Goal: Communication & Community: Answer question/provide support

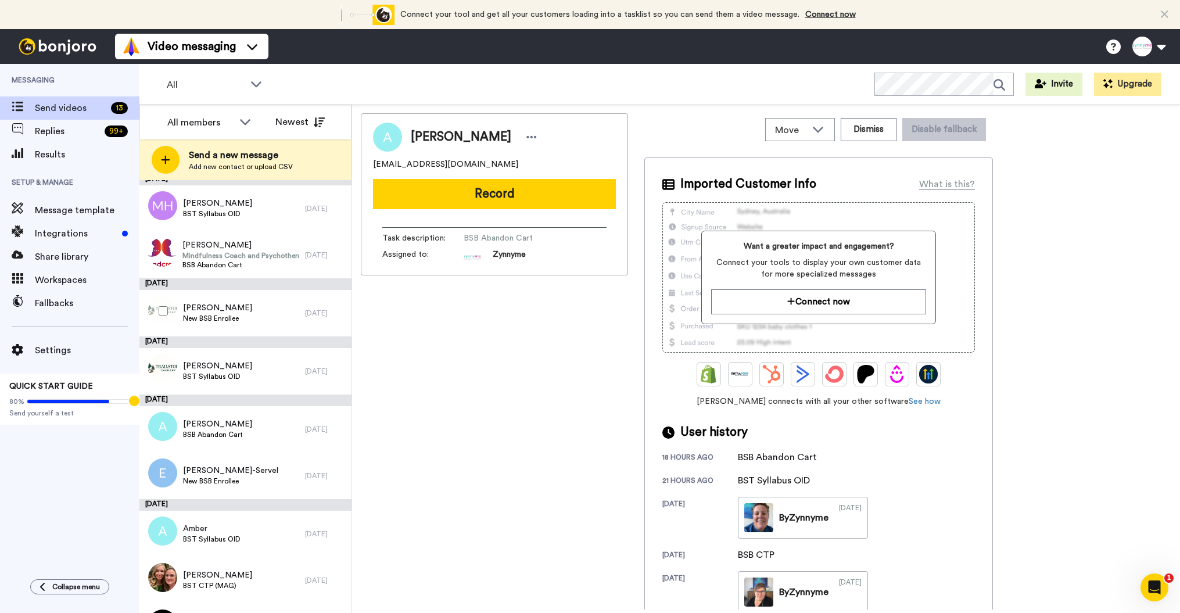
scroll to position [253, 0]
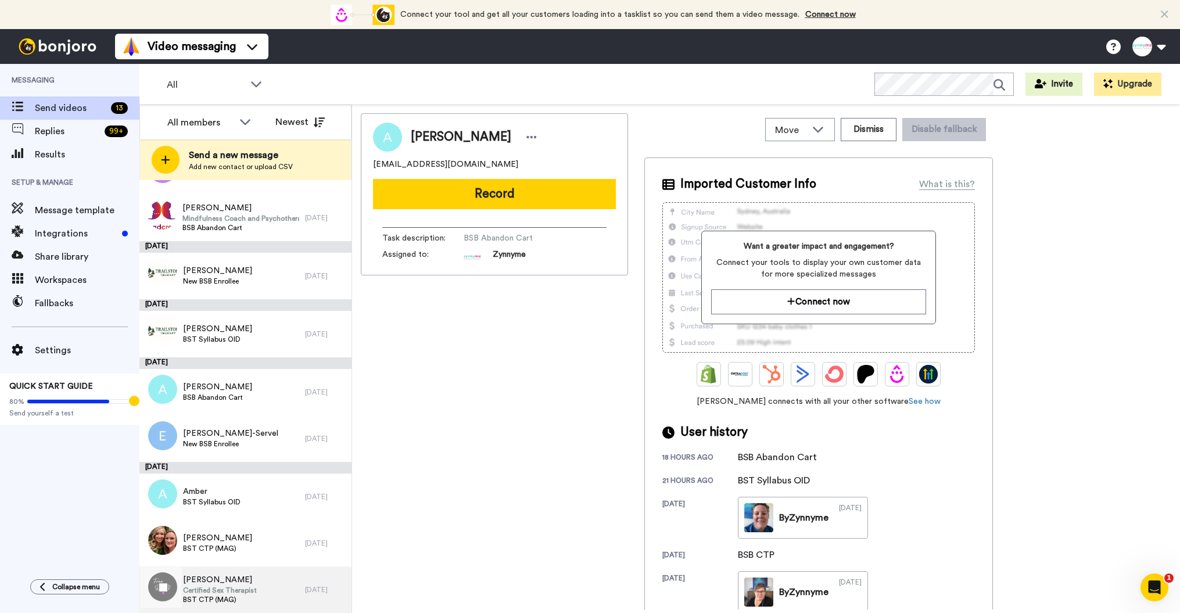
click at [222, 588] on span "Certified Sex Therapist" at bounding box center [220, 589] width 74 height 9
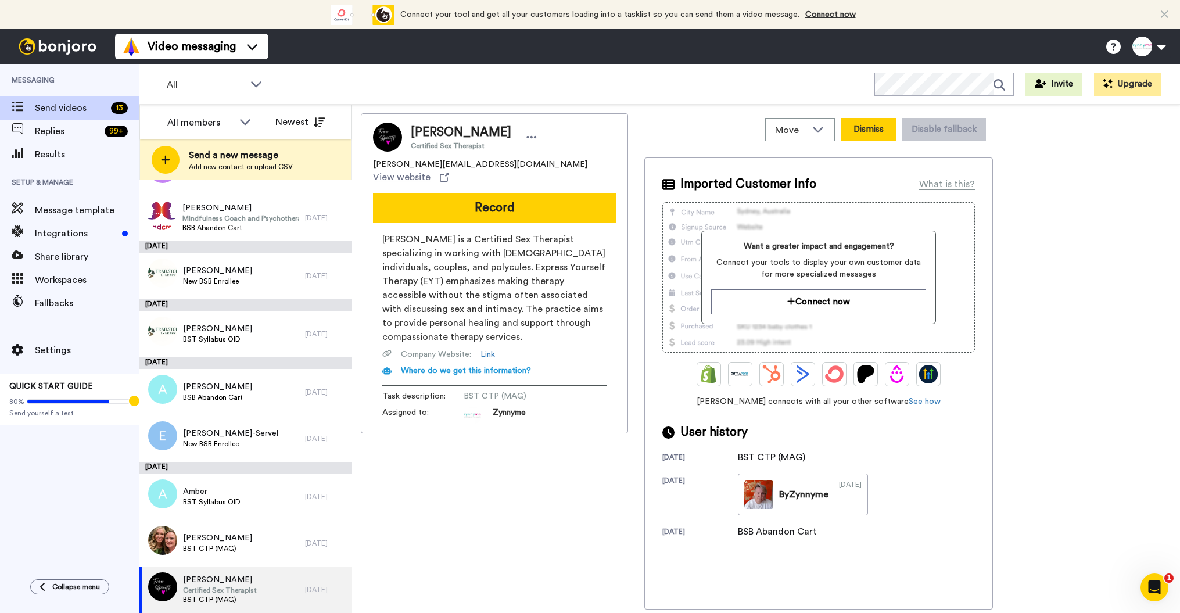
click at [880, 137] on button "Dismiss" at bounding box center [868, 129] width 56 height 23
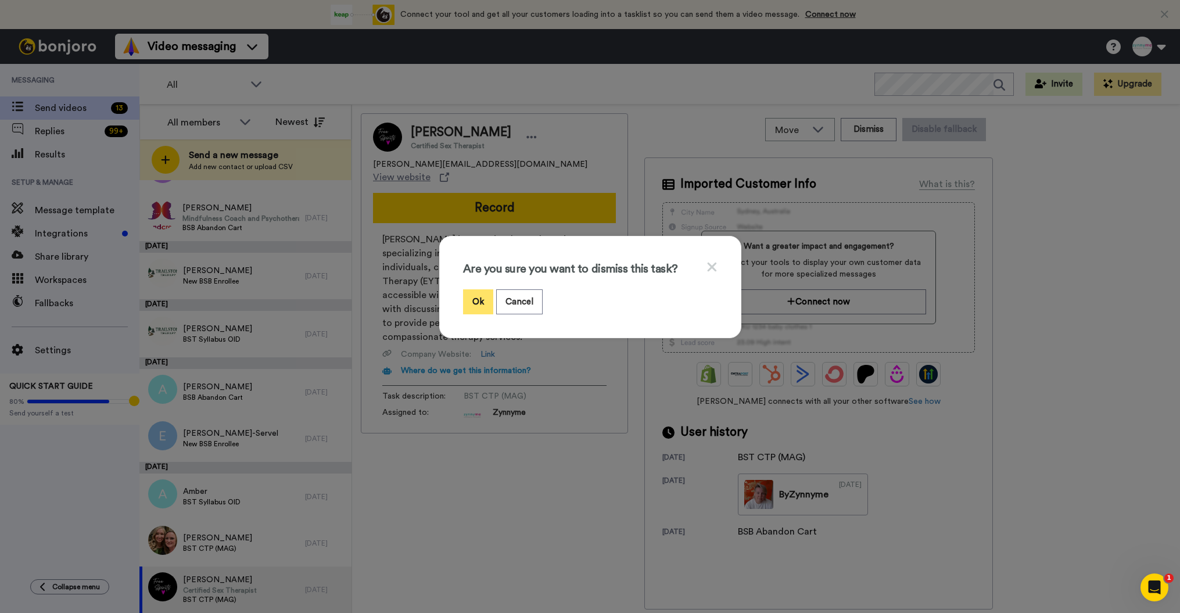
click at [472, 308] on button "Ok" at bounding box center [478, 301] width 30 height 25
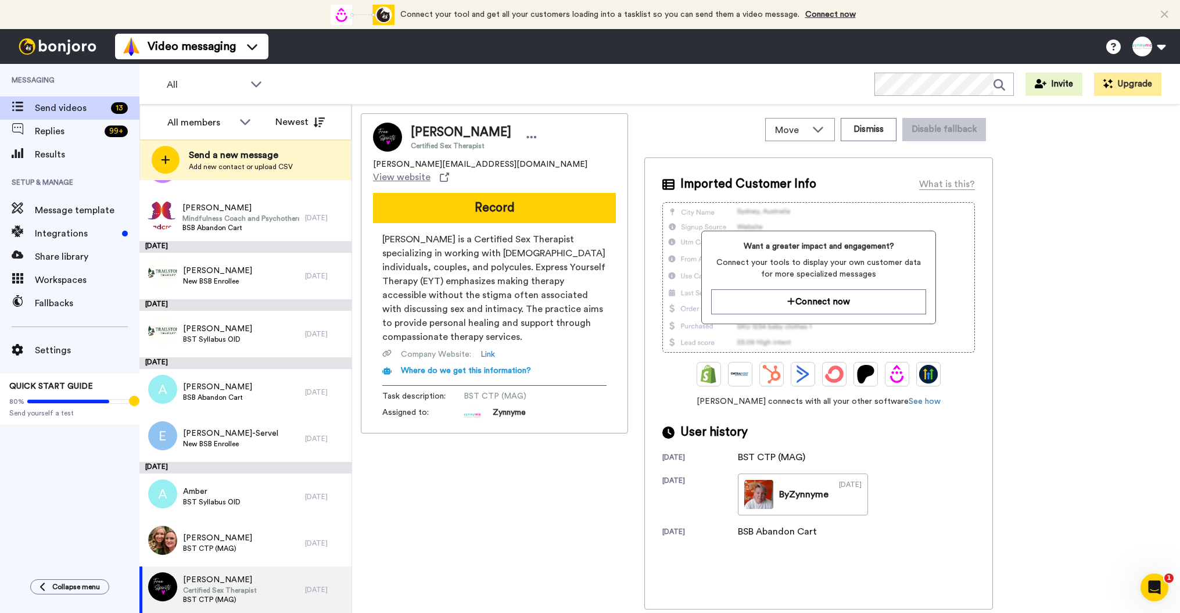
scroll to position [206, 0]
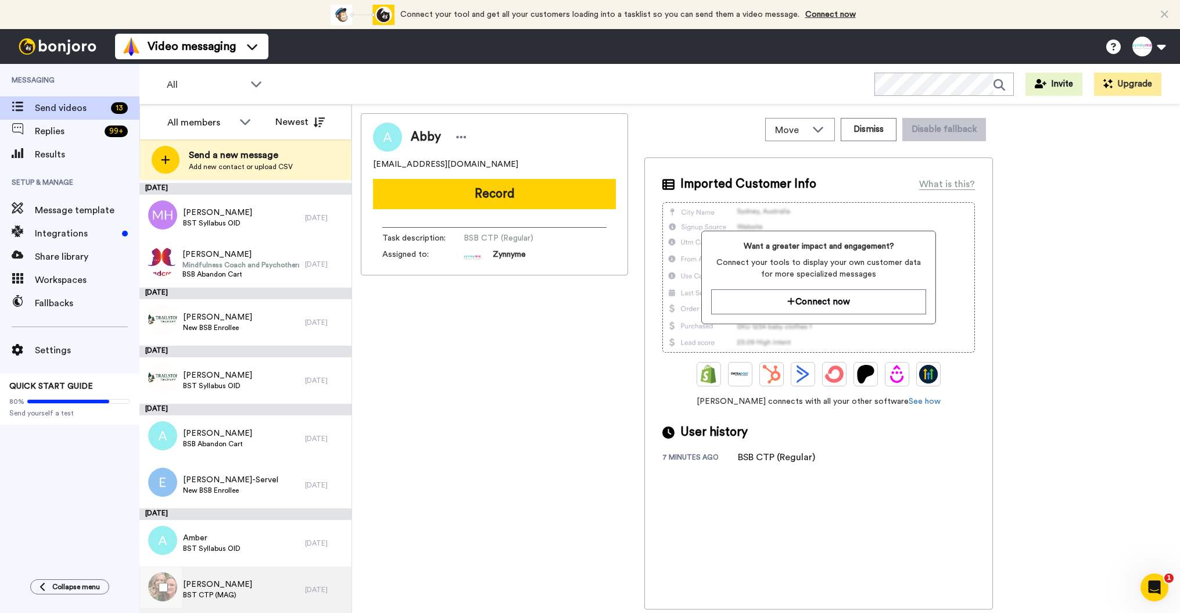
click at [224, 587] on span "Charles" at bounding box center [217, 584] width 69 height 12
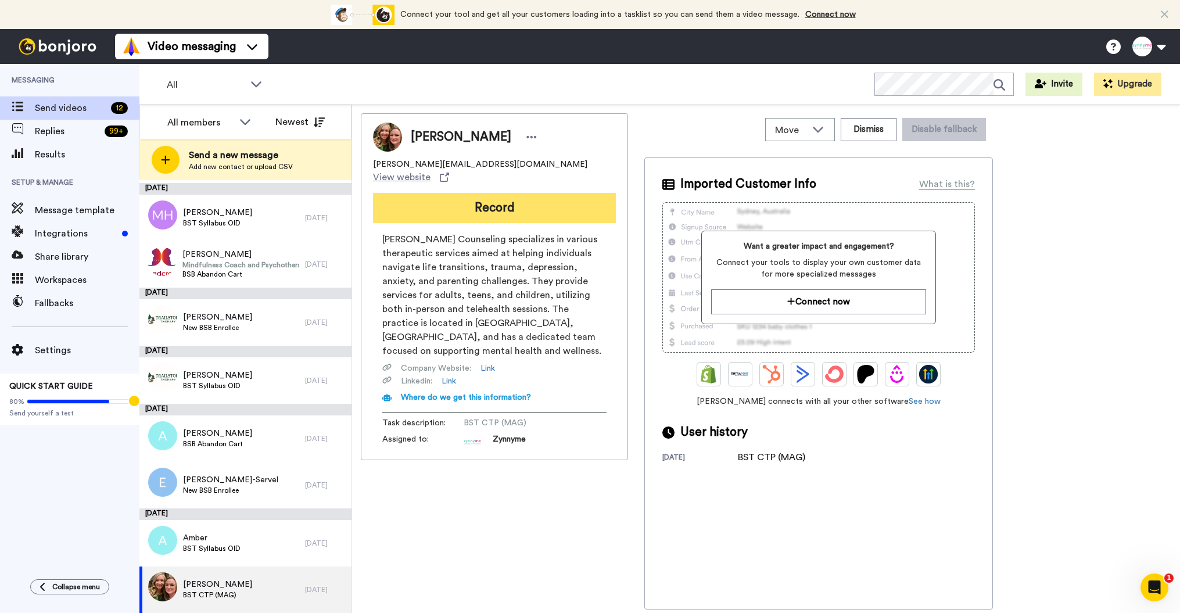
click at [517, 195] on button "Record" at bounding box center [494, 208] width 243 height 30
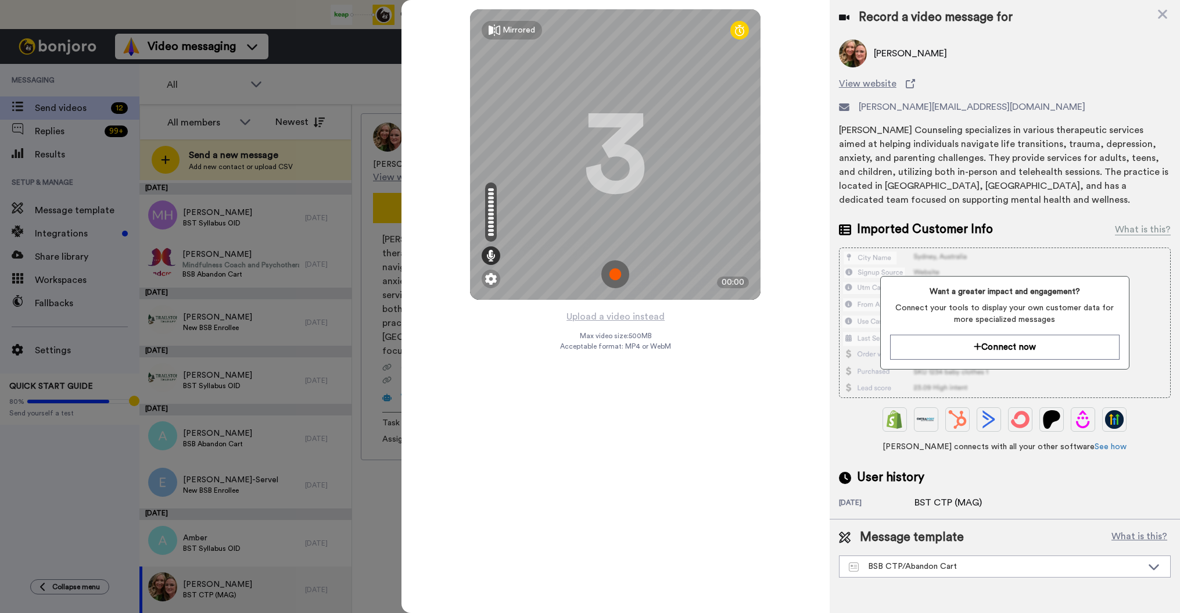
click at [607, 271] on img at bounding box center [615, 274] width 28 height 28
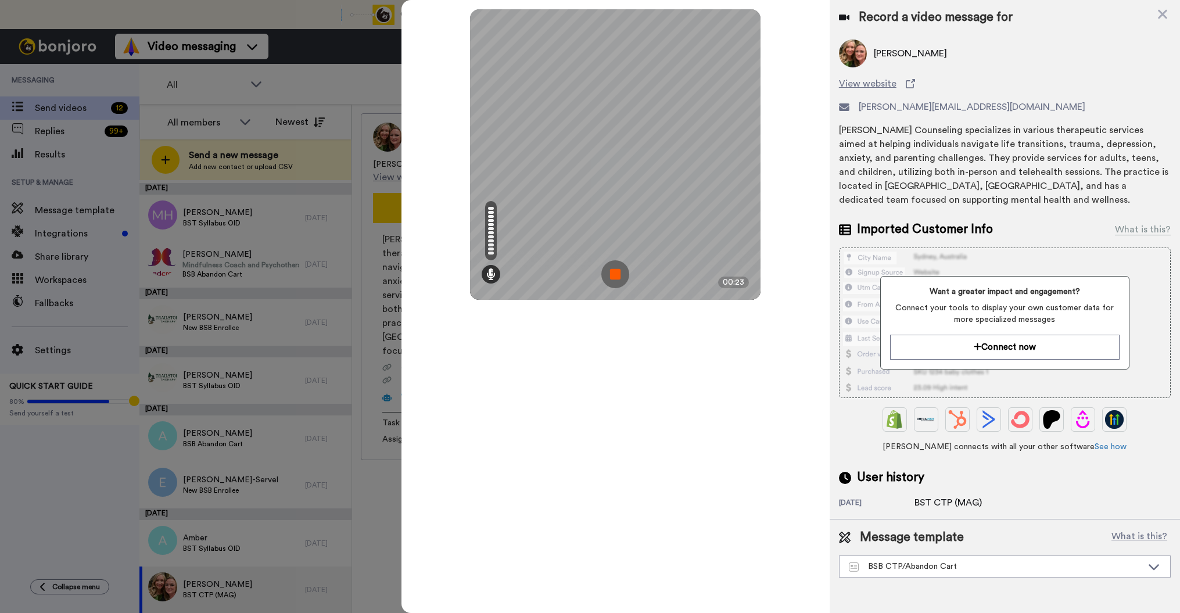
click at [620, 275] on img at bounding box center [615, 274] width 28 height 28
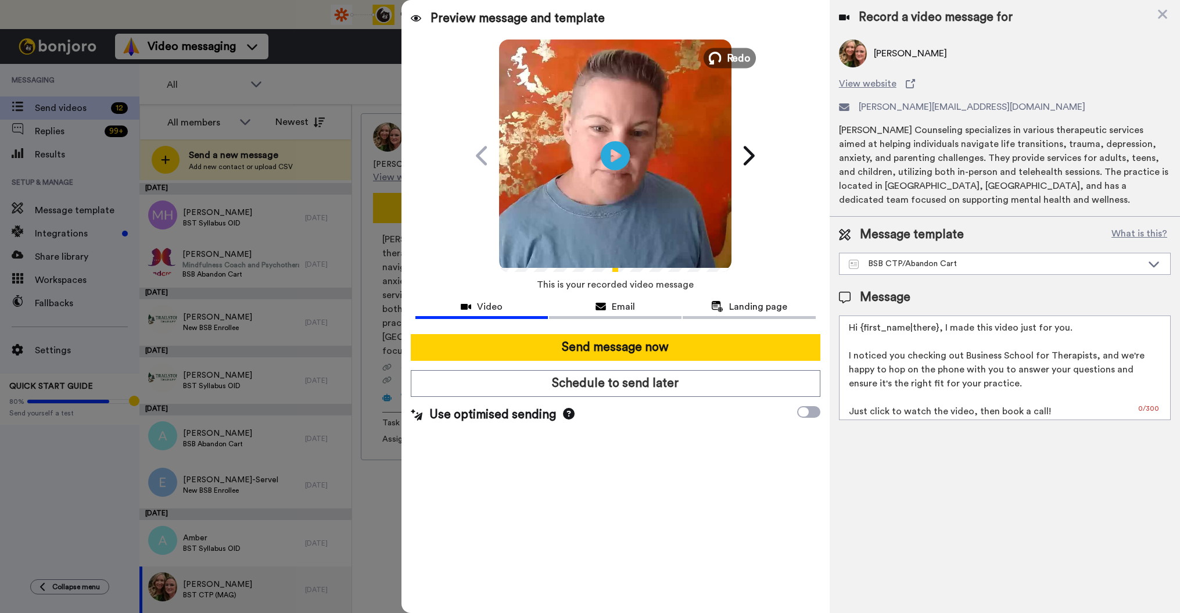
click at [736, 53] on span "Redo" at bounding box center [739, 57] width 24 height 15
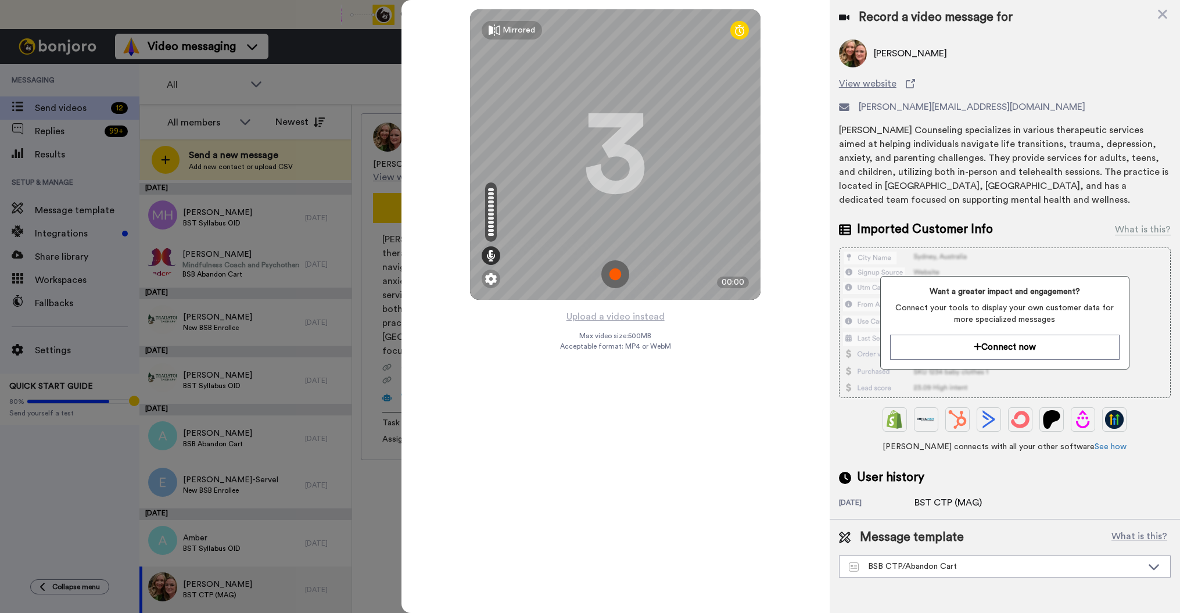
click at [616, 277] on img at bounding box center [615, 274] width 28 height 28
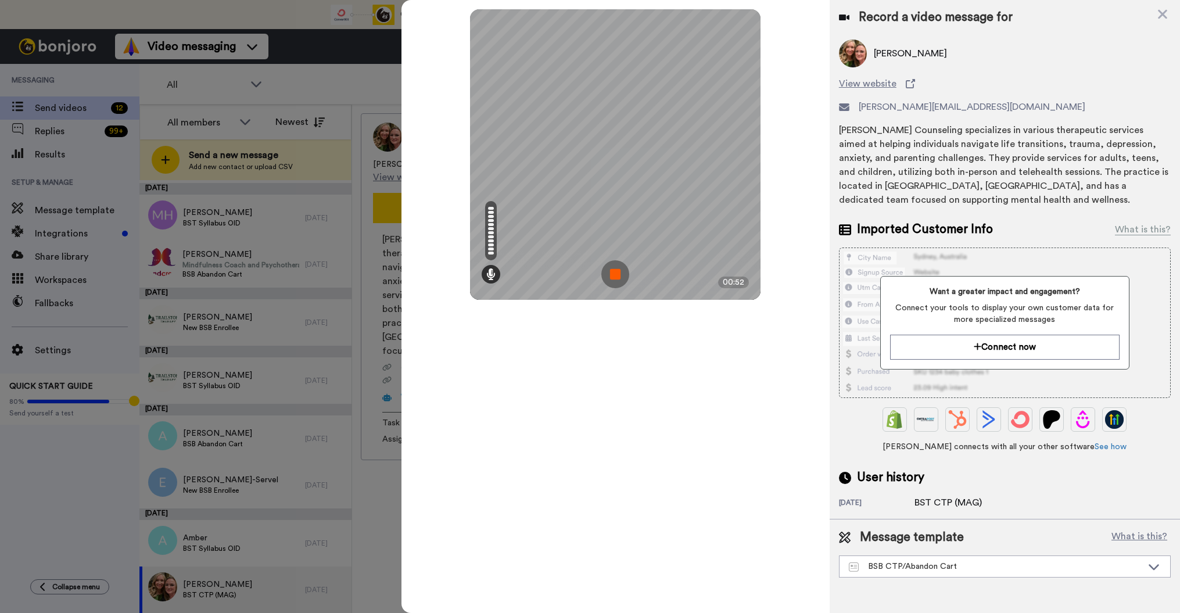
click at [606, 274] on img at bounding box center [615, 274] width 28 height 28
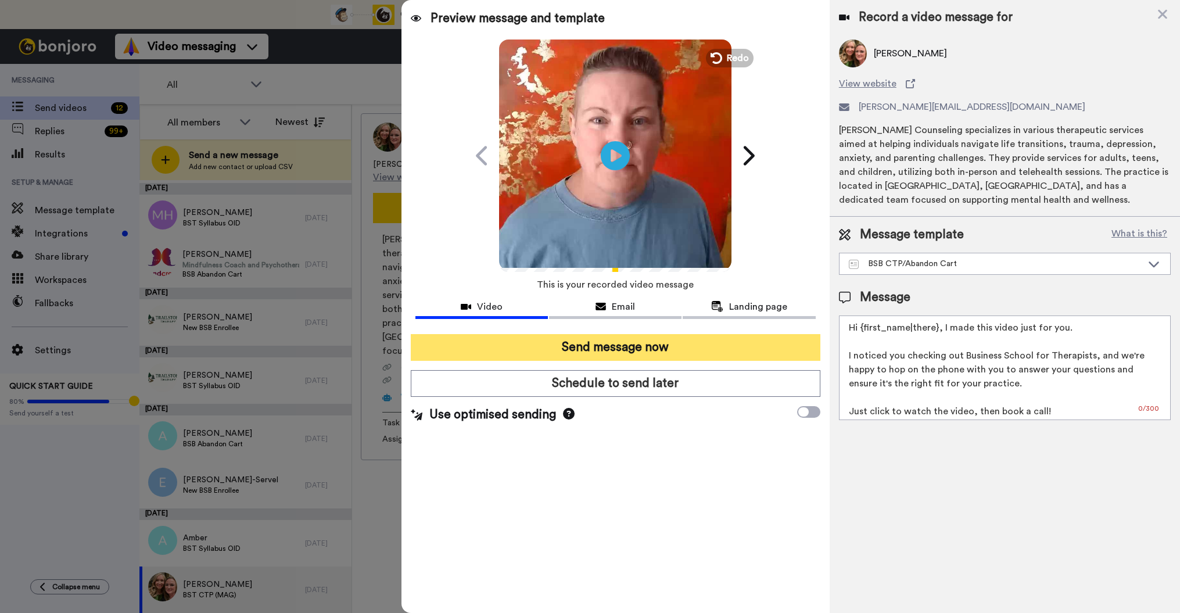
click at [673, 354] on button "Send message now" at bounding box center [615, 347] width 409 height 27
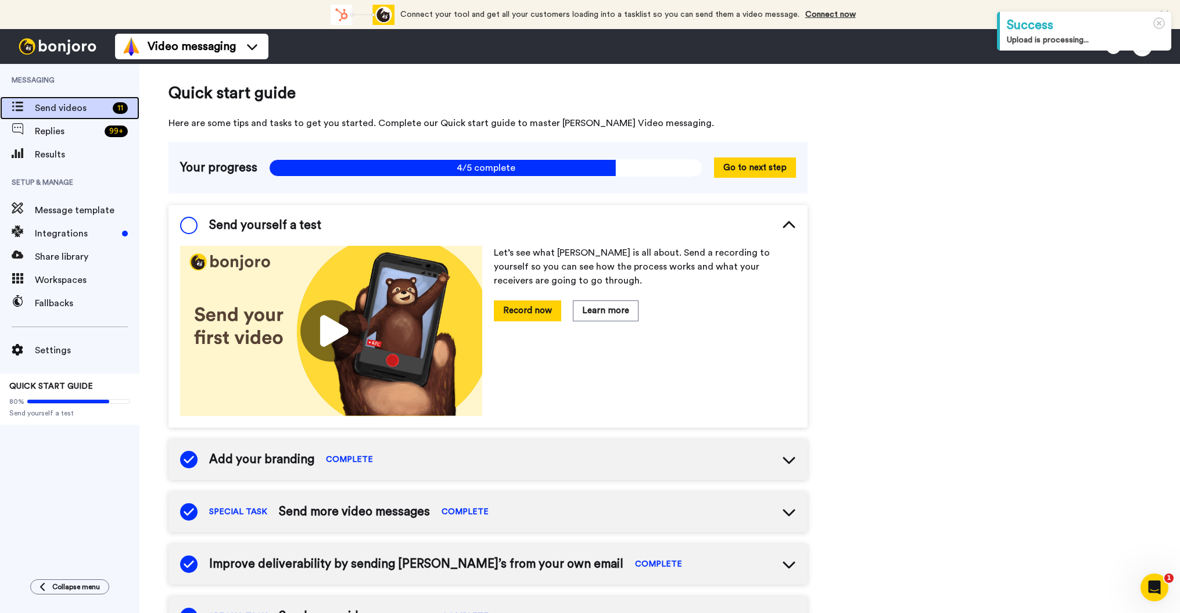
click at [42, 110] on span "Send videos" at bounding box center [71, 108] width 73 height 14
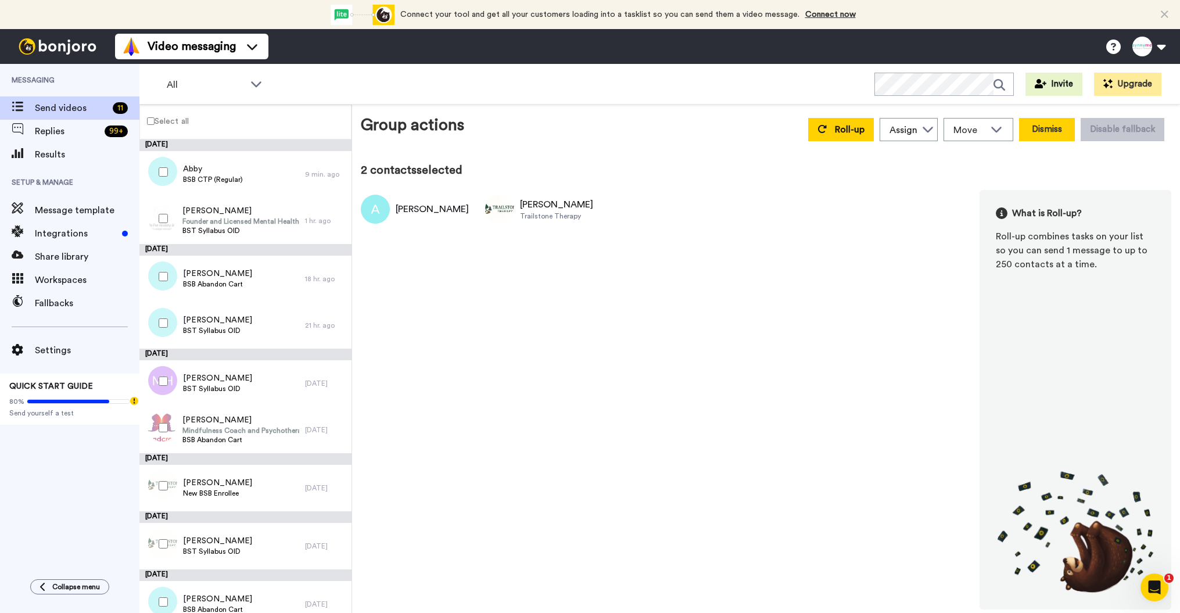
click at [1041, 127] on button "Dismiss" at bounding box center [1047, 129] width 56 height 23
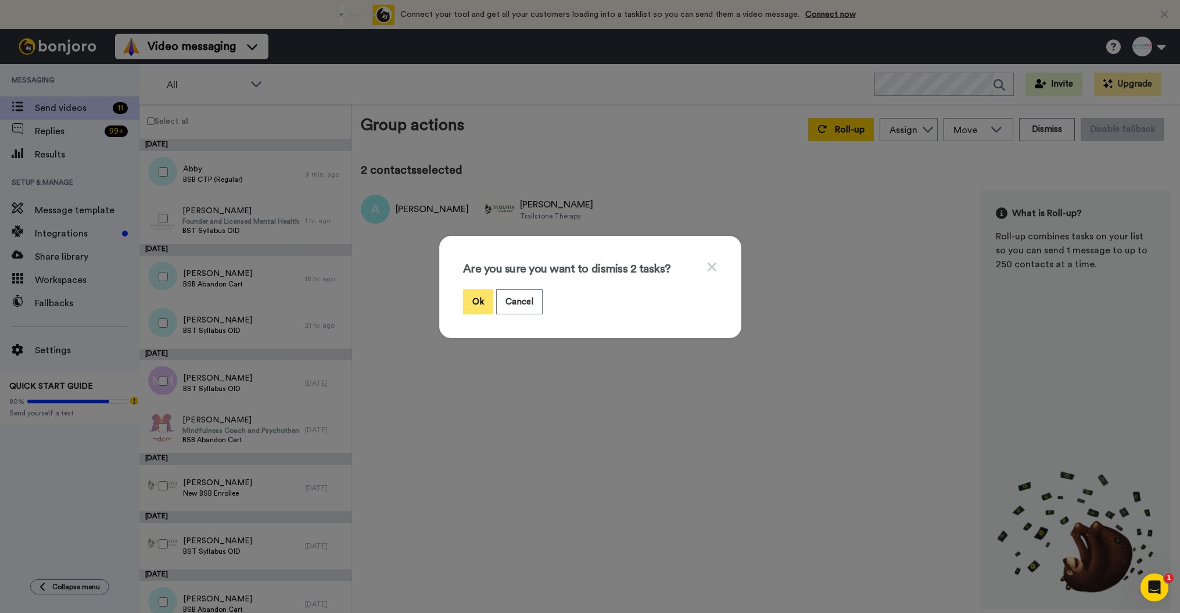
click at [483, 293] on button "Ok" at bounding box center [478, 301] width 30 height 25
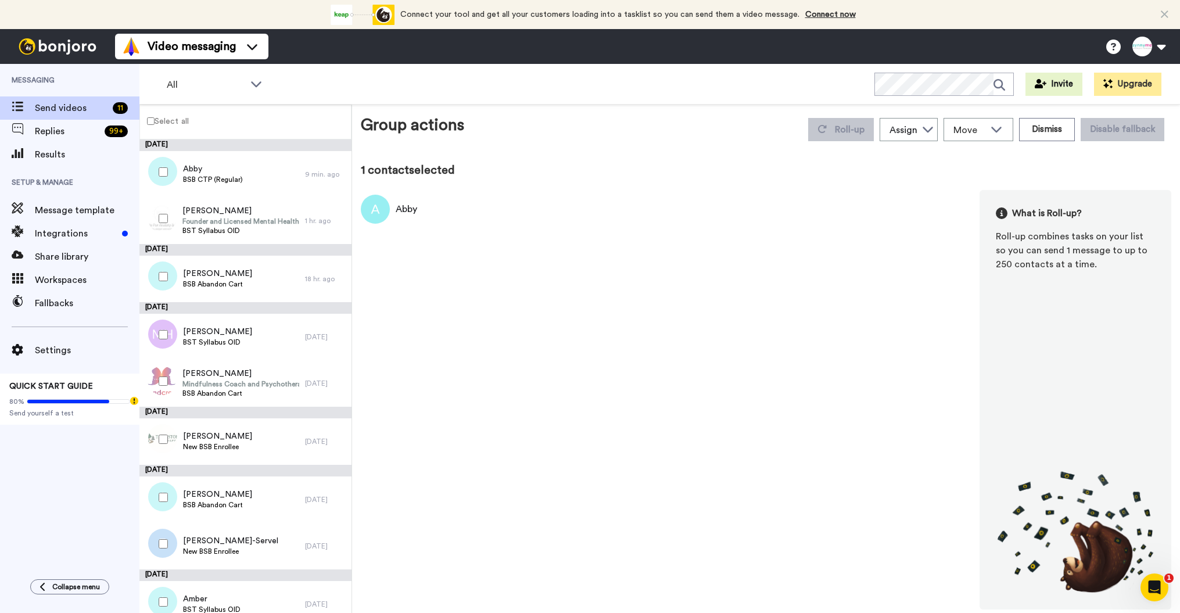
click at [159, 164] on div at bounding box center [161, 172] width 42 height 41
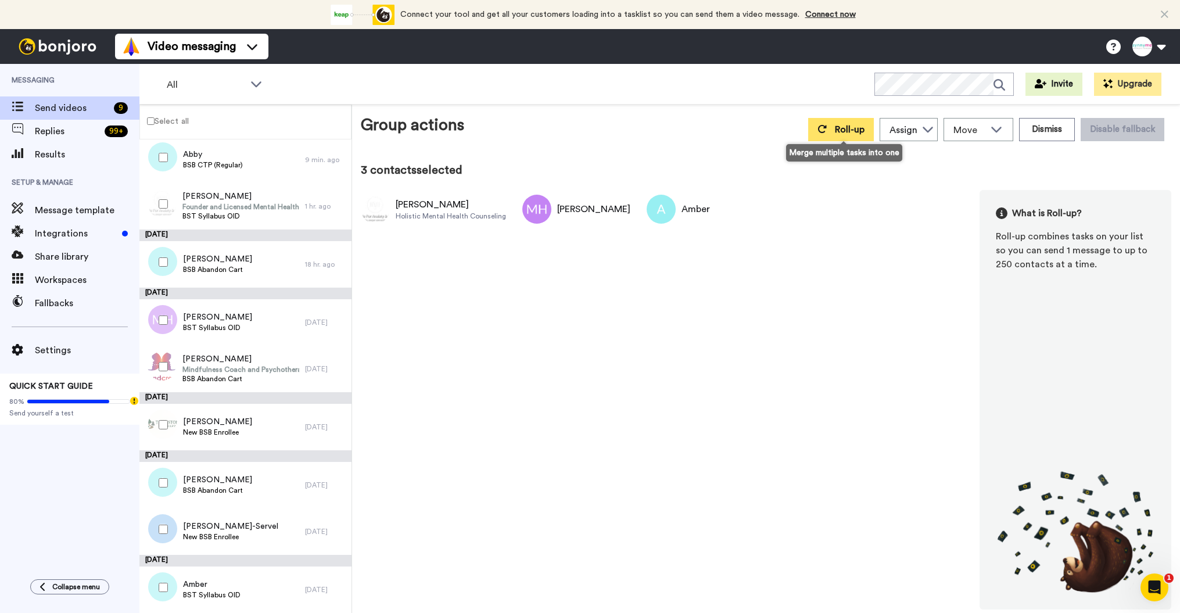
click at [843, 127] on span "Roll-up" at bounding box center [850, 129] width 30 height 9
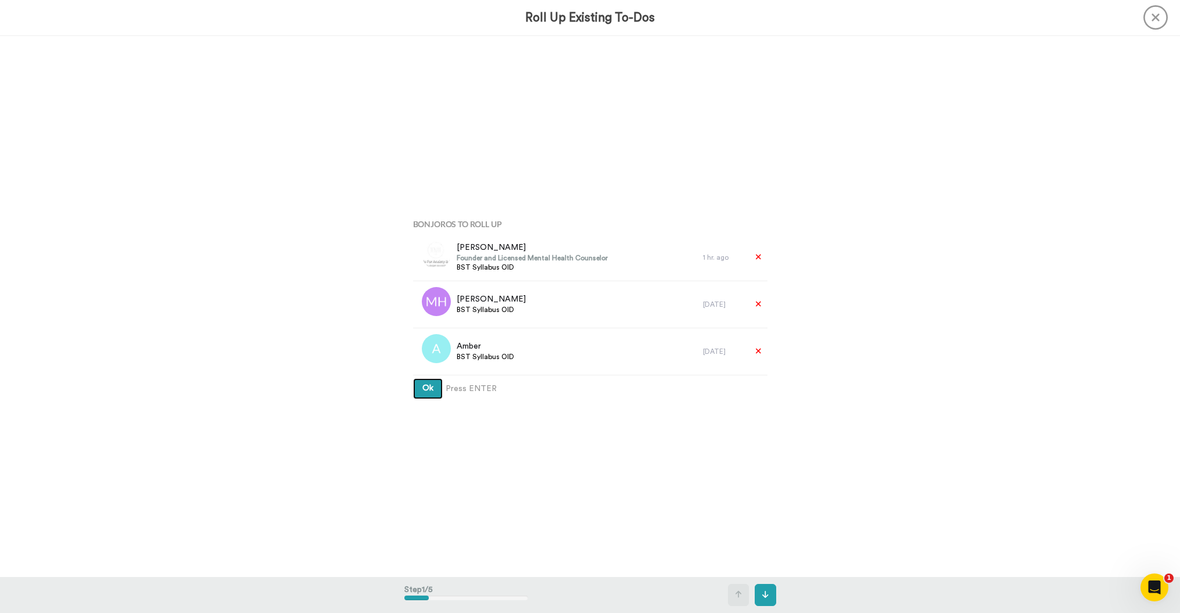
click at [424, 392] on span "Ok" at bounding box center [427, 388] width 11 height 8
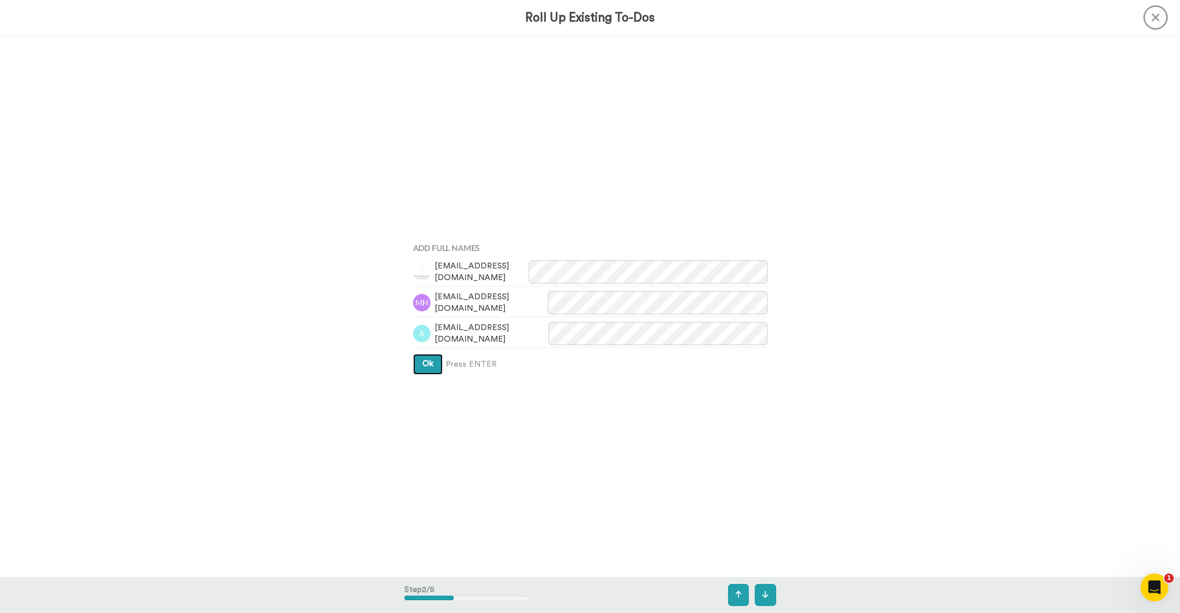
click at [425, 368] on span "Ok" at bounding box center [427, 363] width 11 height 8
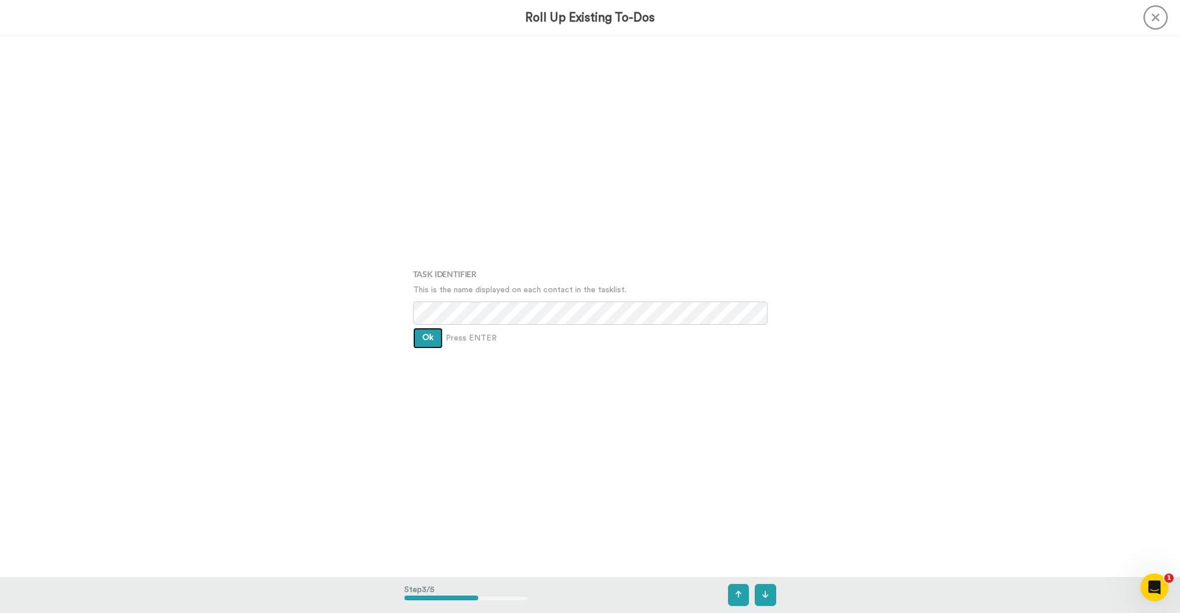
click at [427, 333] on span "Ok" at bounding box center [427, 337] width 11 height 8
click at [427, 333] on span "Ok" at bounding box center [427, 329] width 11 height 8
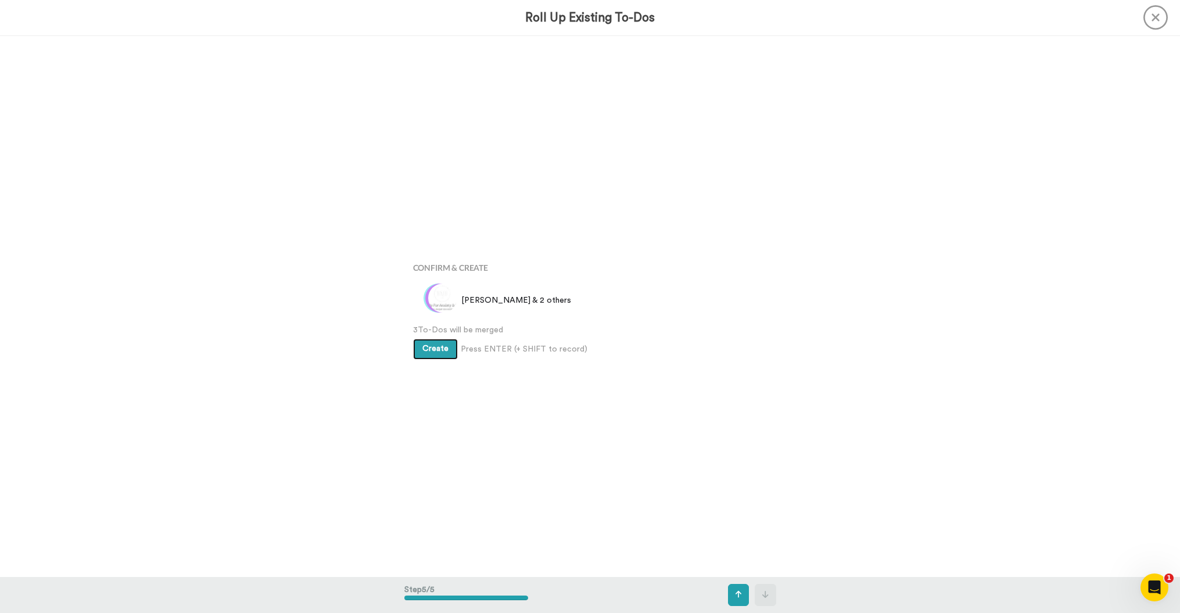
scroll to position [2163, 0]
click at [427, 346] on span "Create" at bounding box center [435, 347] width 26 height 8
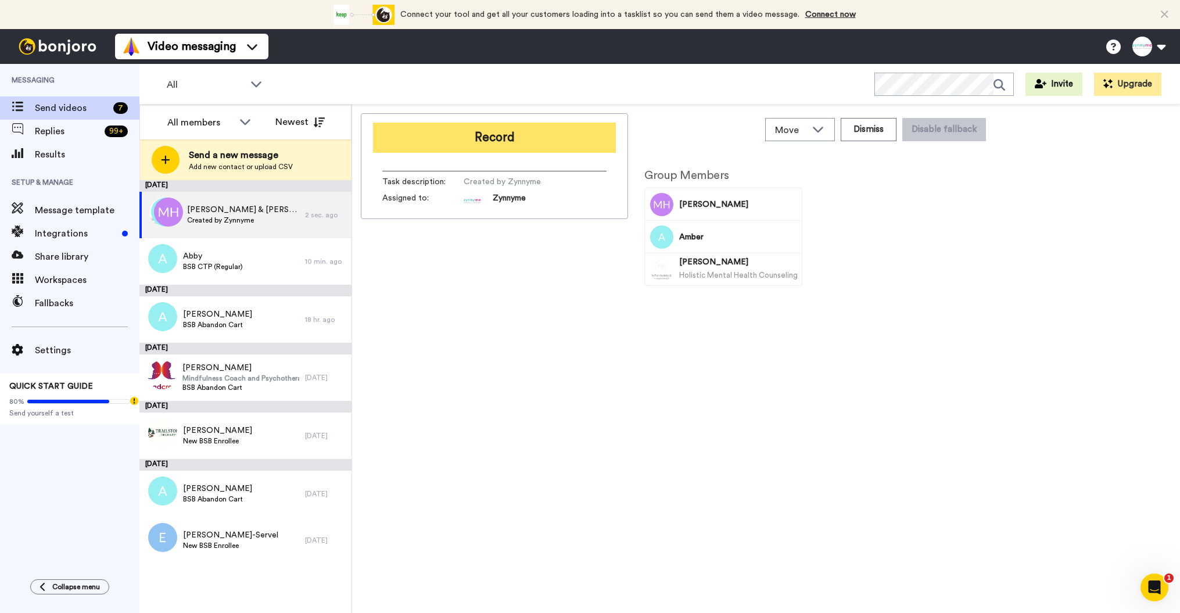
click at [504, 142] on button "Record" at bounding box center [494, 138] width 243 height 30
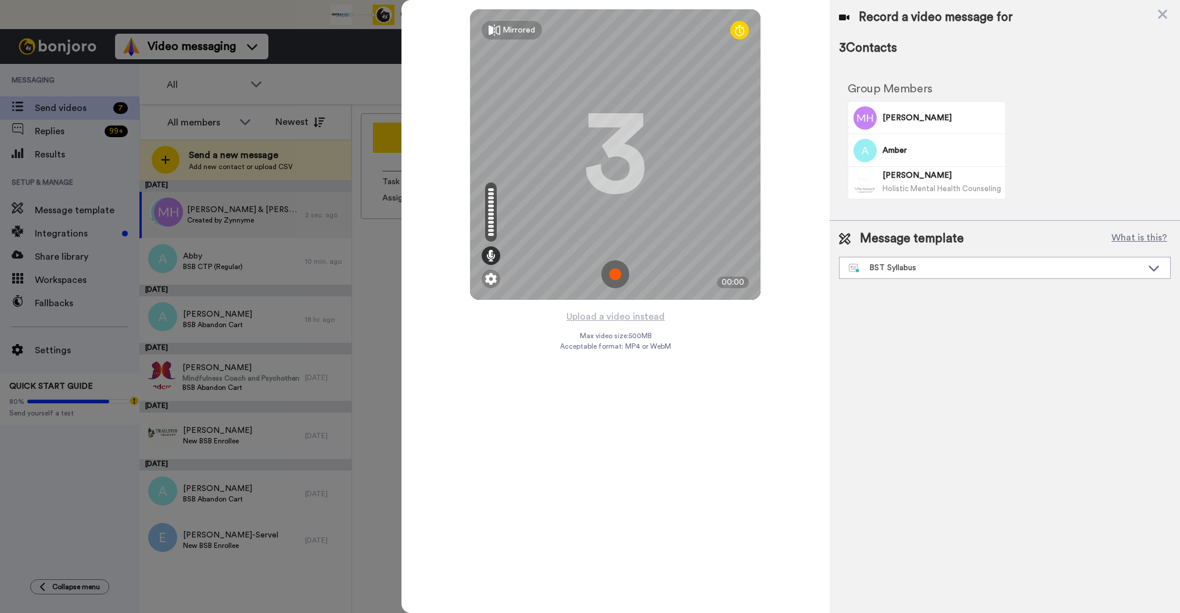
click at [609, 276] on img at bounding box center [615, 274] width 28 height 28
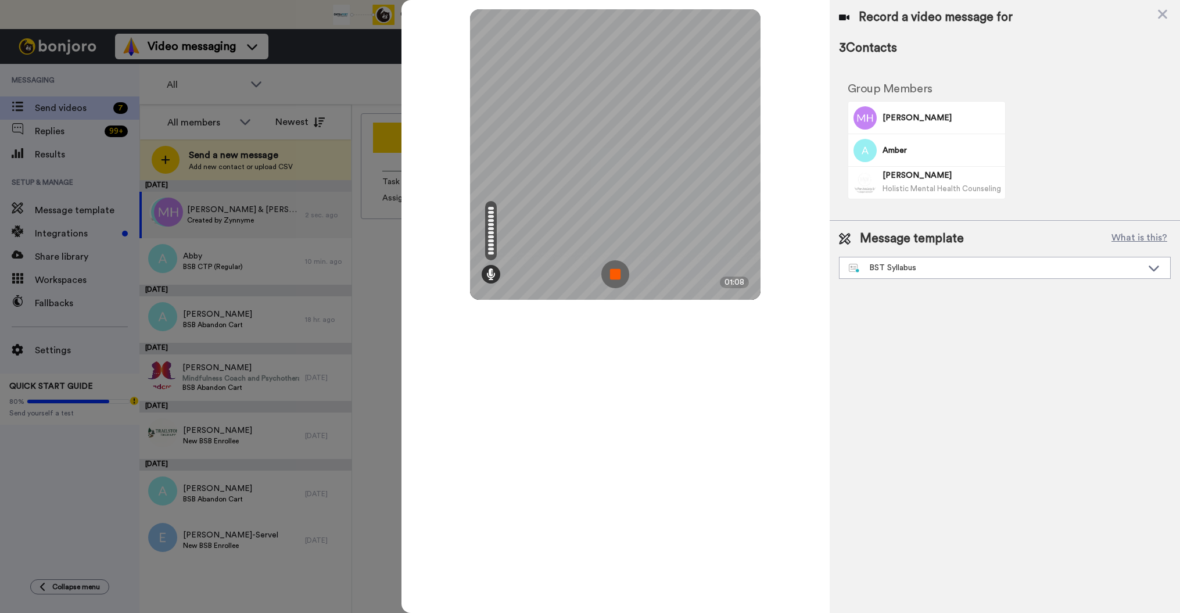
click at [613, 272] on img at bounding box center [615, 274] width 28 height 28
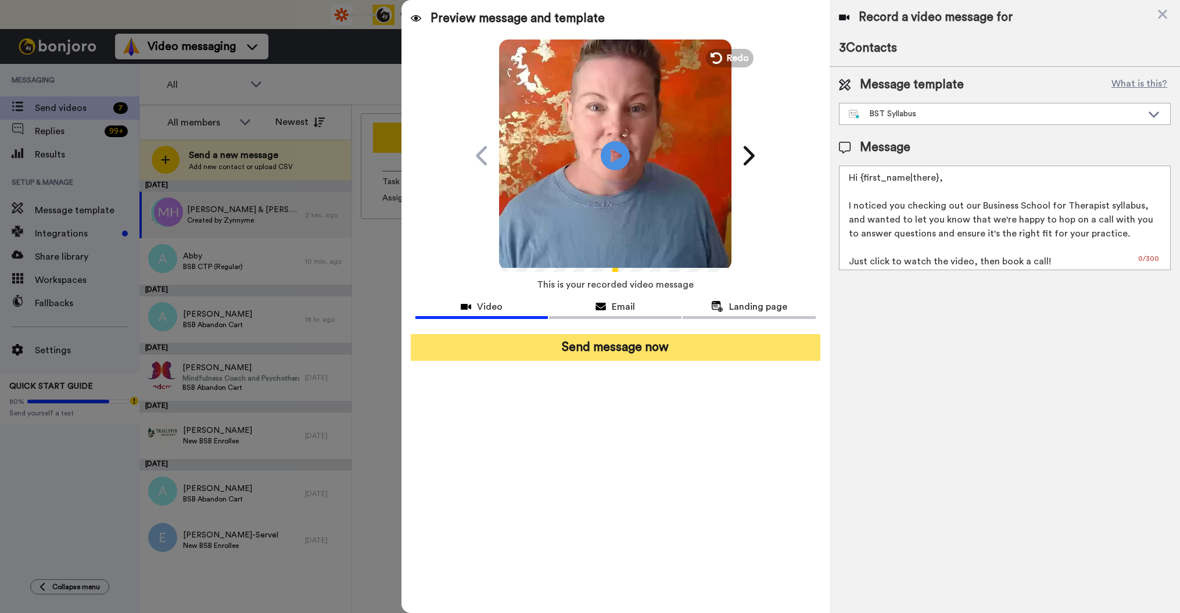
click at [613, 351] on button "Send message now" at bounding box center [615, 347] width 409 height 27
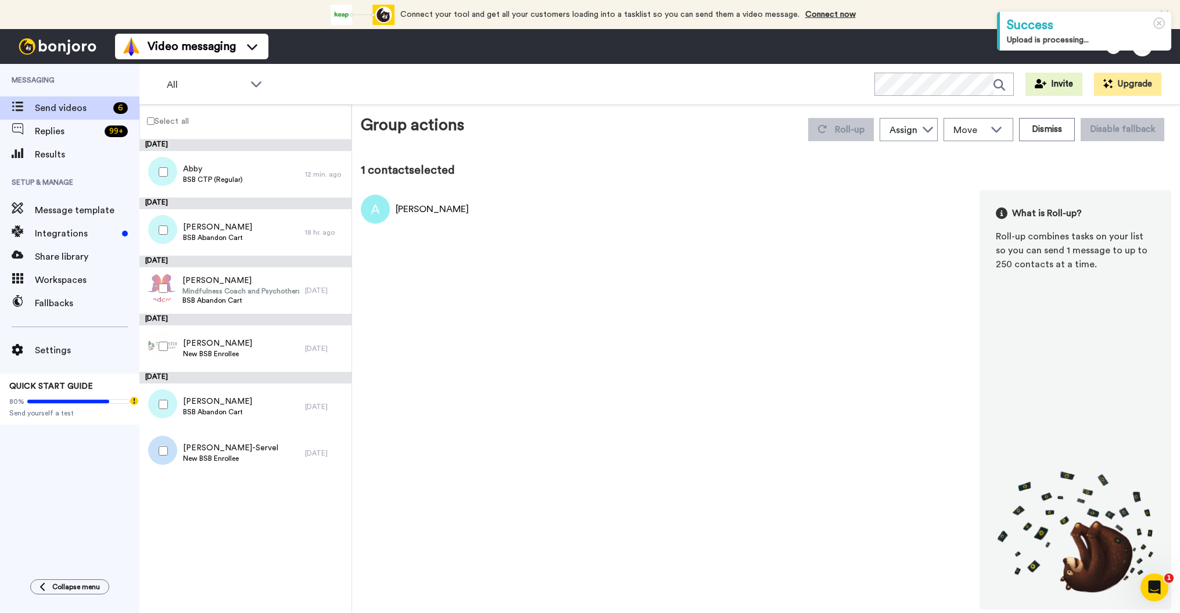
click at [160, 244] on div at bounding box center [161, 230] width 42 height 41
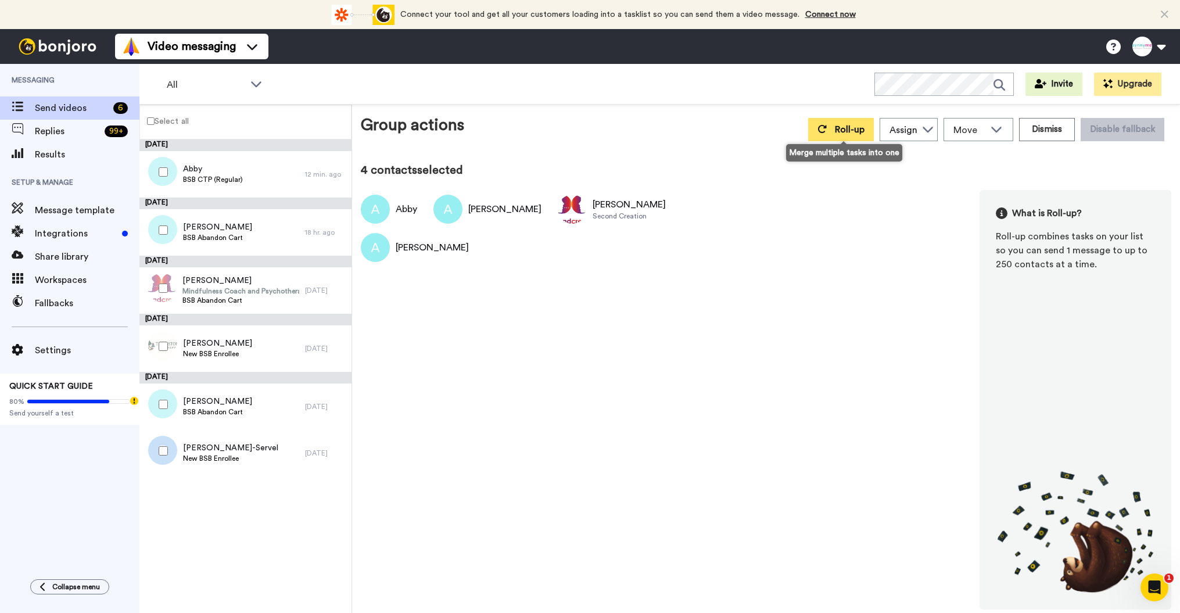
click at [840, 132] on span "Roll-up" at bounding box center [850, 129] width 30 height 9
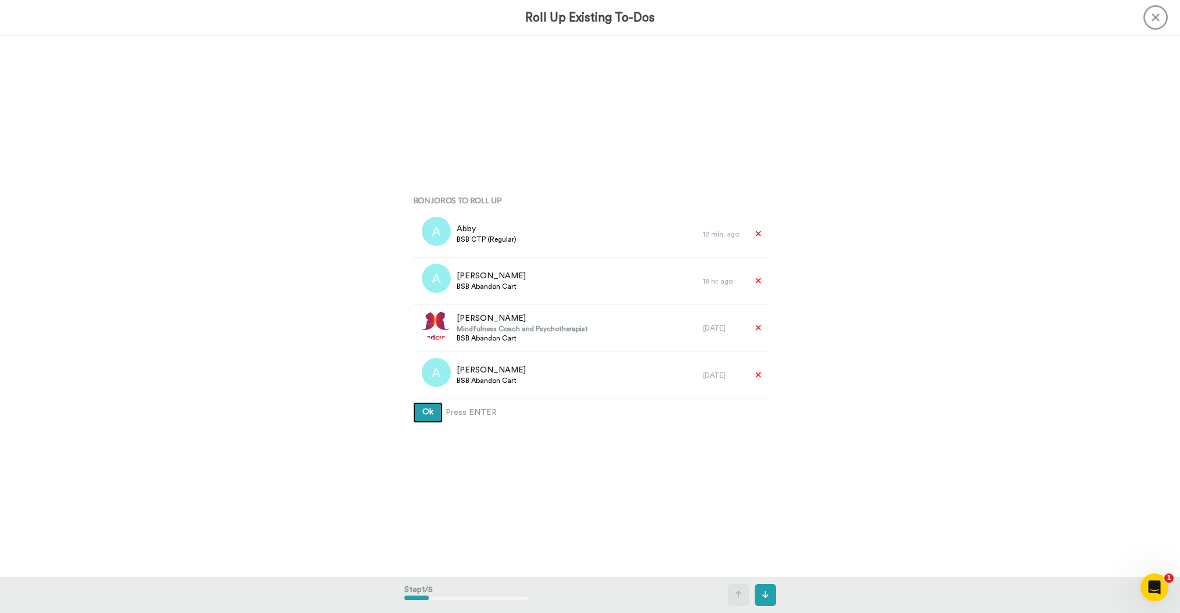
click at [429, 417] on button "Ok" at bounding box center [428, 412] width 30 height 21
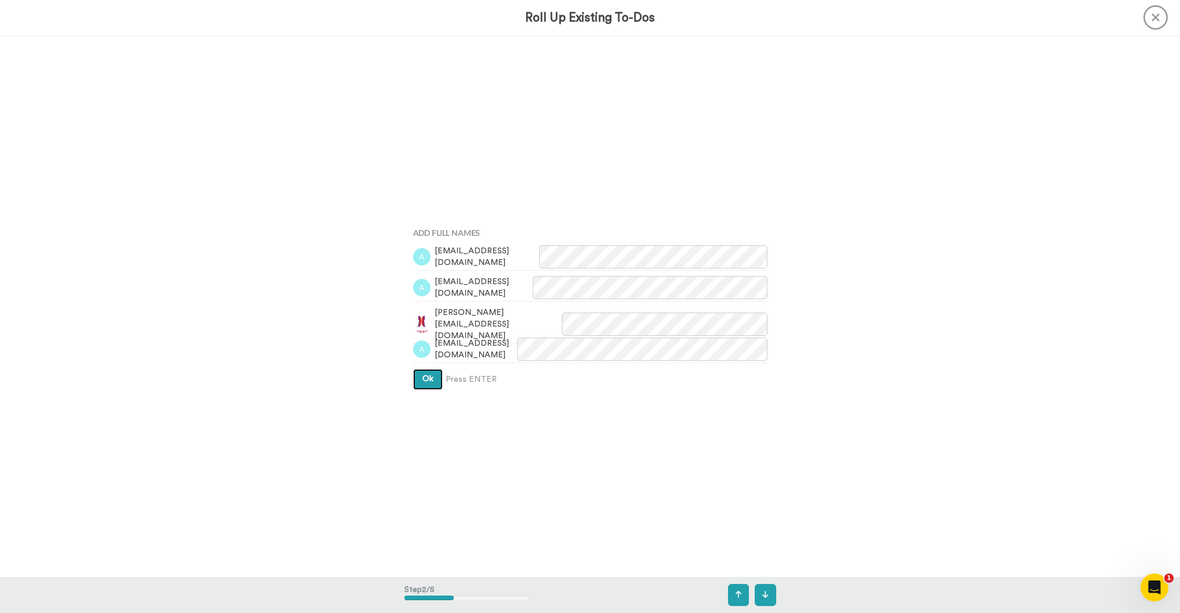
click at [425, 380] on span "Ok" at bounding box center [427, 379] width 11 height 8
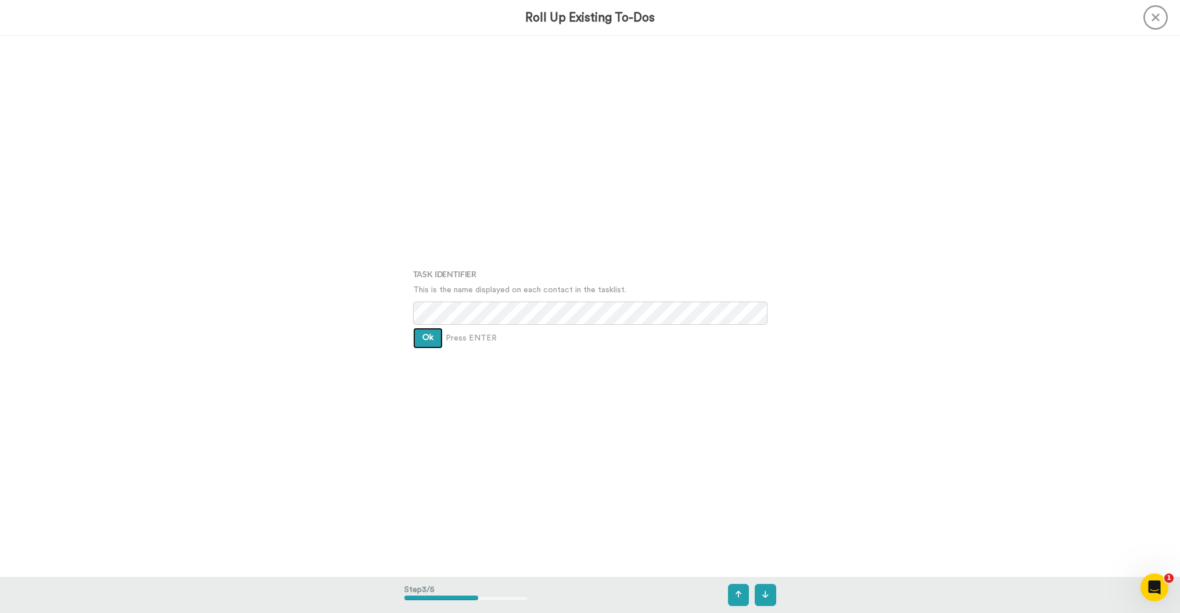
click at [423, 341] on span "Ok" at bounding box center [427, 337] width 11 height 8
click at [423, 341] on div "Assign It To Select is focused ,type to refine list, press Down to open the men…" at bounding box center [590, 306] width 372 height 307
click at [422, 333] on span "Ok" at bounding box center [427, 329] width 11 height 8
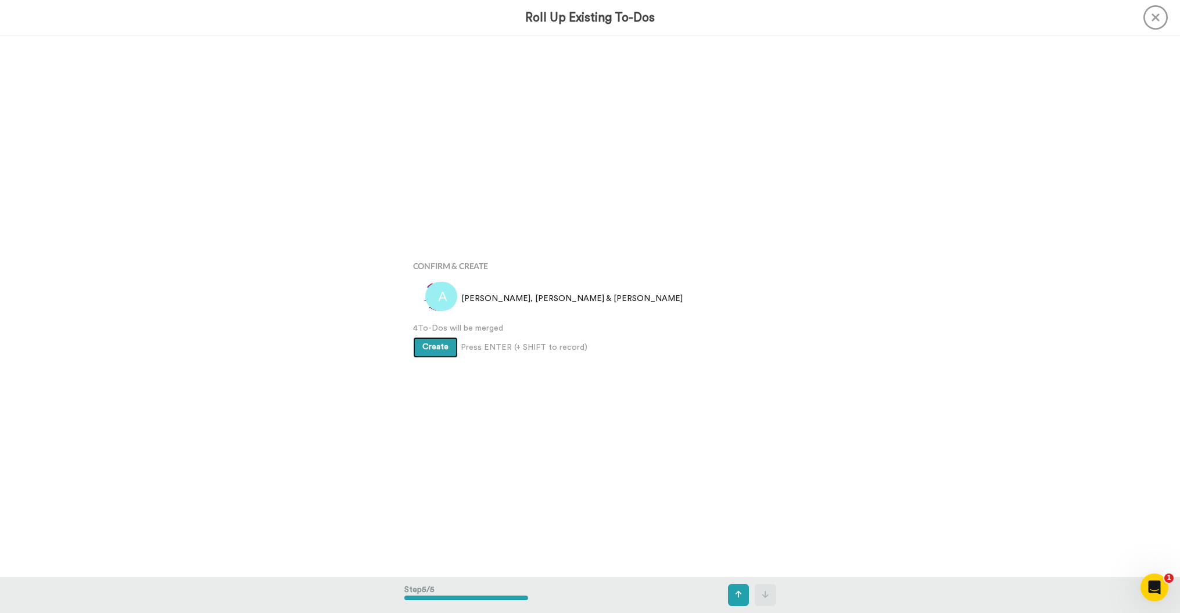
scroll to position [2163, 0]
click at [426, 347] on span "Create" at bounding box center [435, 347] width 26 height 8
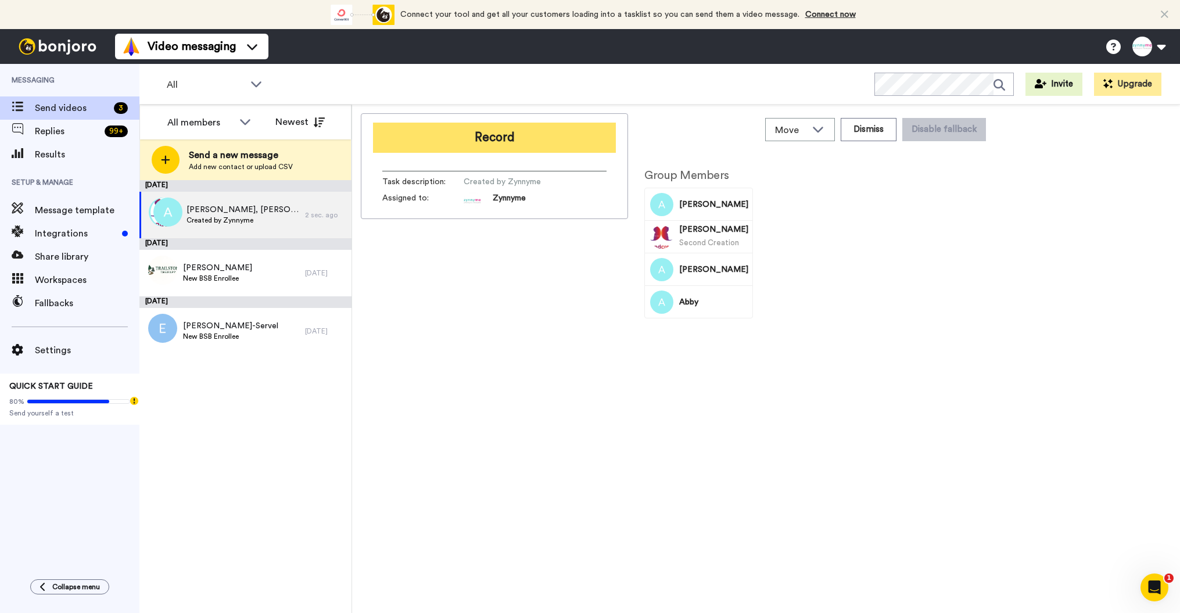
click at [451, 139] on button "Record" at bounding box center [494, 138] width 243 height 30
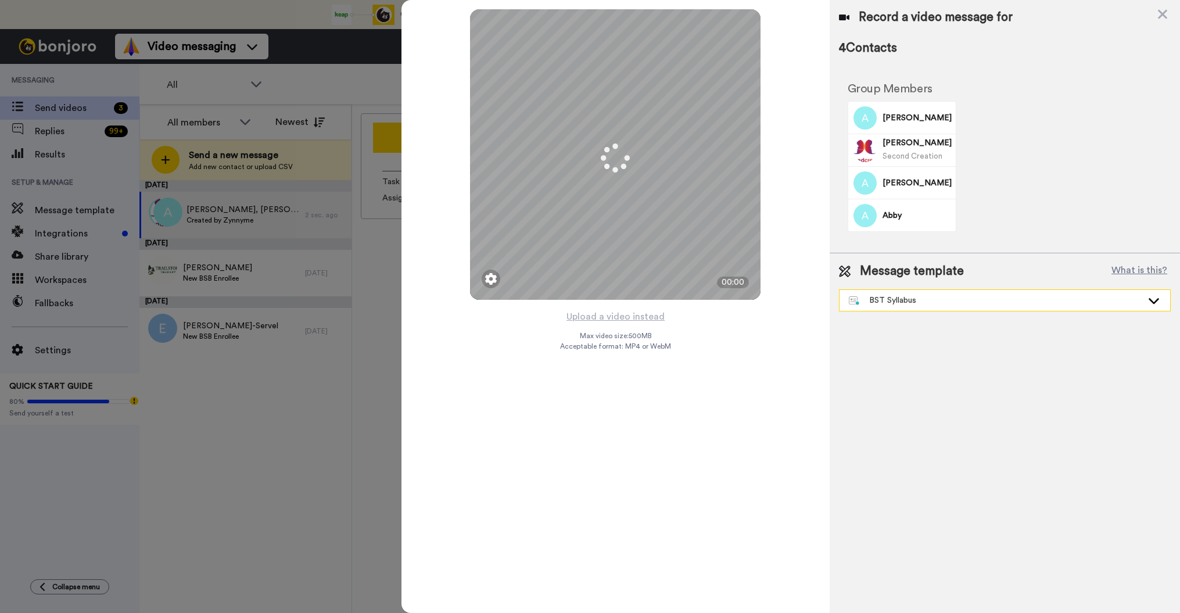
click at [946, 302] on div "BST Syllabus" at bounding box center [994, 300] width 293 height 12
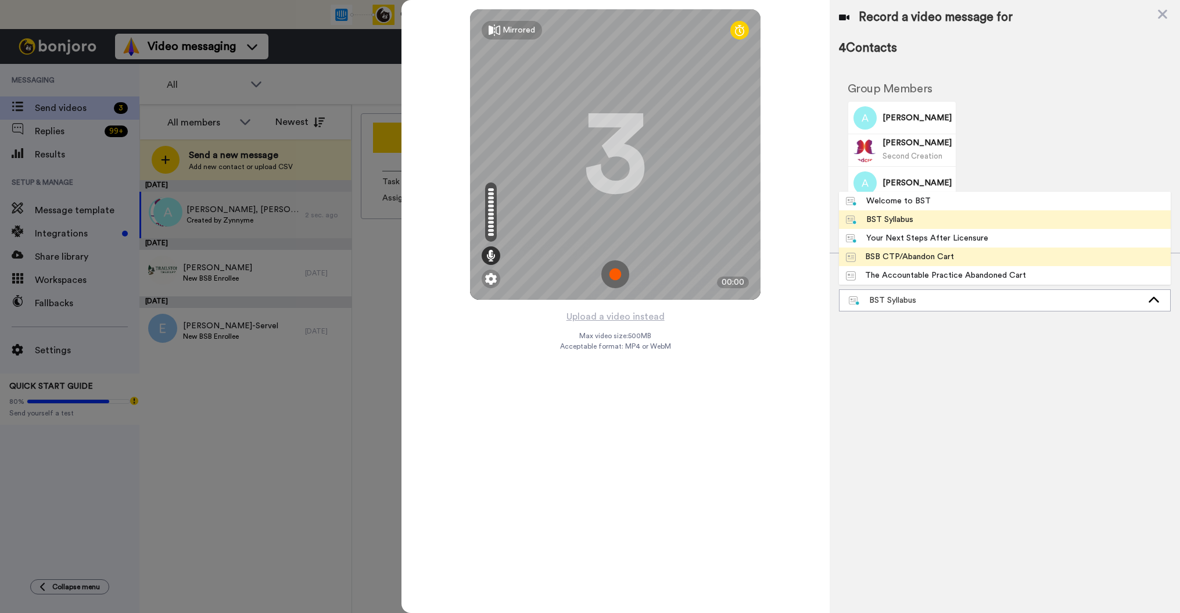
click at [936, 255] on div "BSB CTP/Abandon Cart" at bounding box center [900, 257] width 108 height 12
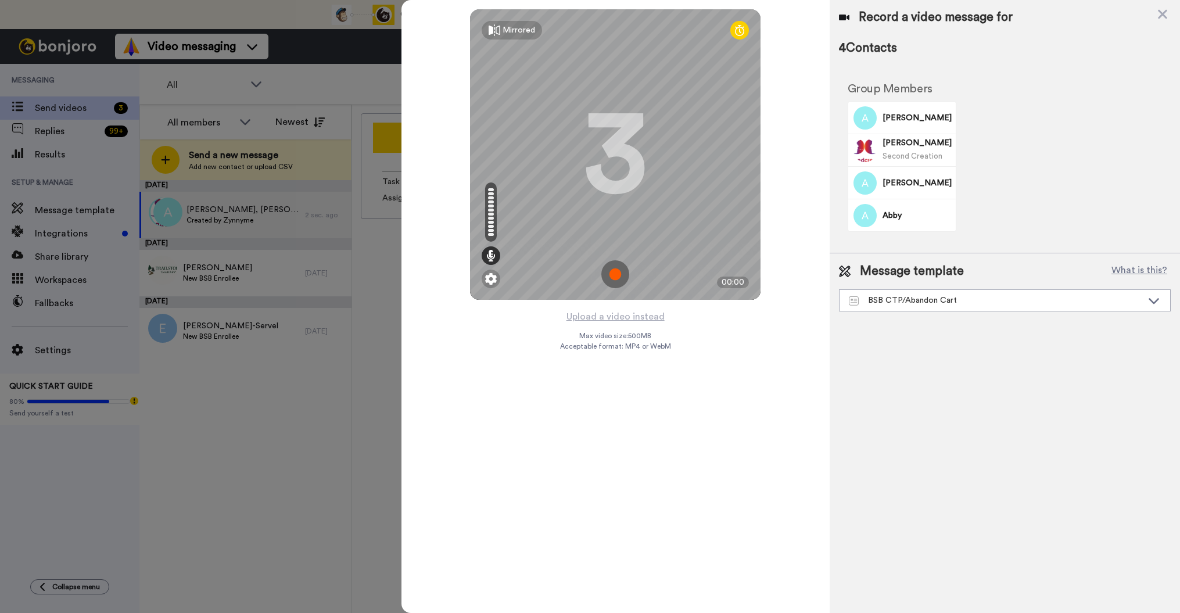
click at [621, 271] on img at bounding box center [615, 274] width 28 height 28
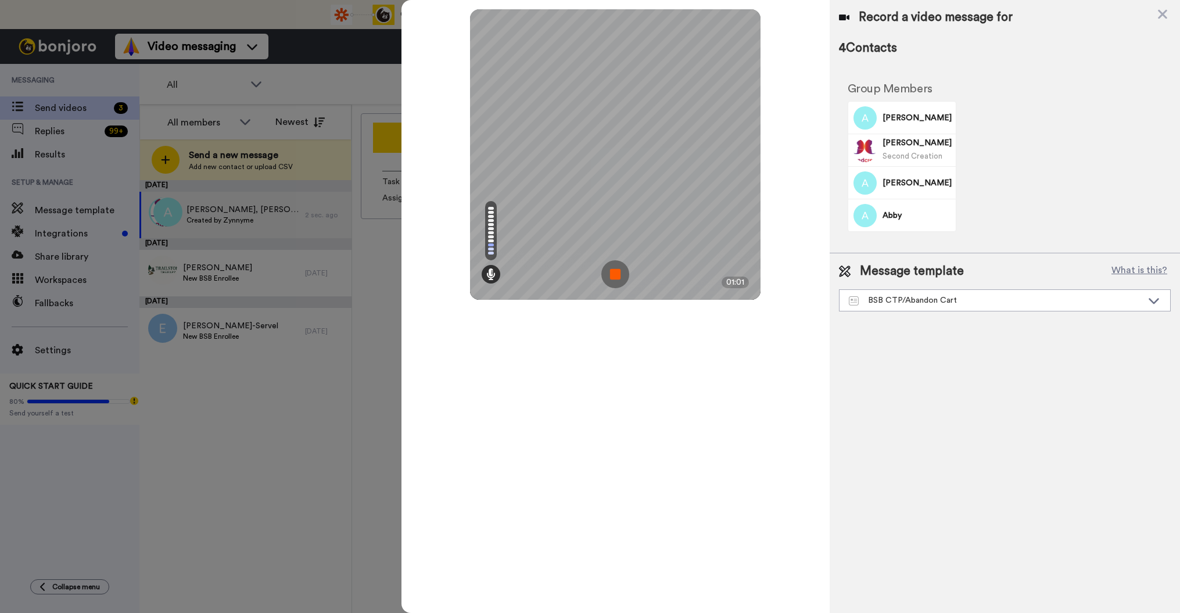
click at [619, 268] on img at bounding box center [615, 274] width 28 height 28
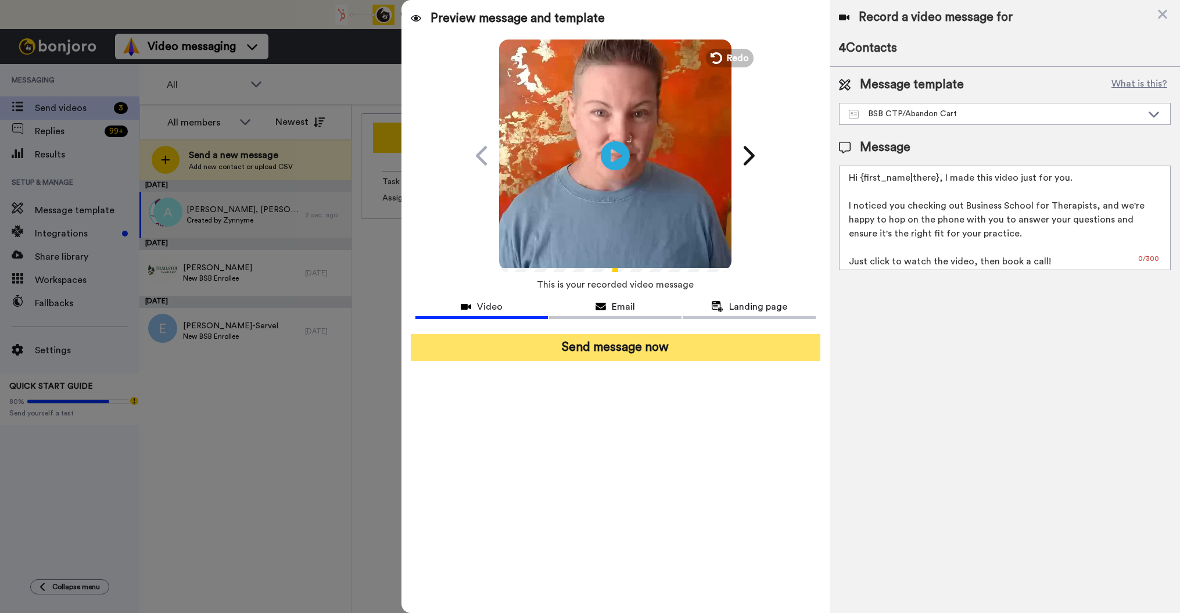
click at [604, 354] on button "Send message now" at bounding box center [615, 347] width 409 height 27
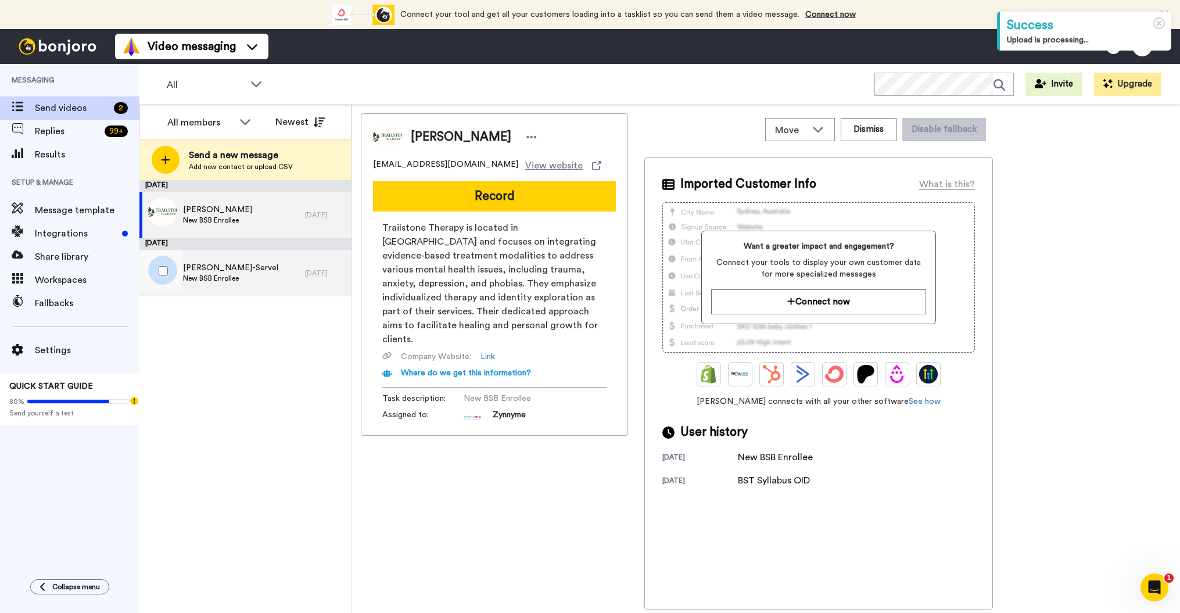
click at [218, 272] on span "[PERSON_NAME]-Servel" at bounding box center [230, 268] width 95 height 12
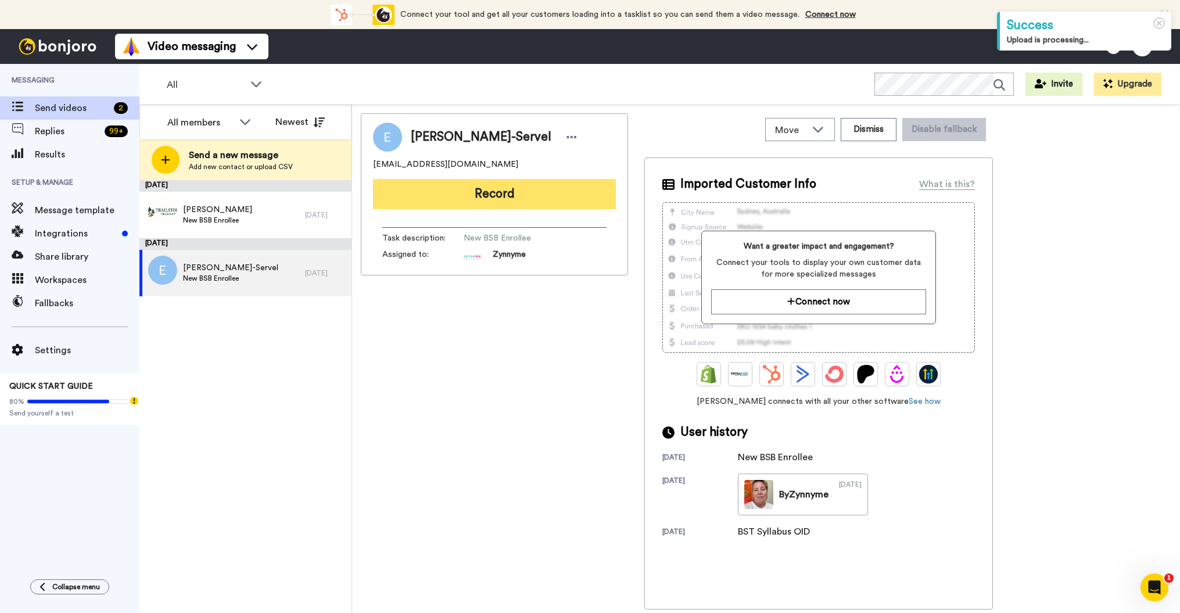
click at [522, 188] on button "Record" at bounding box center [494, 194] width 243 height 30
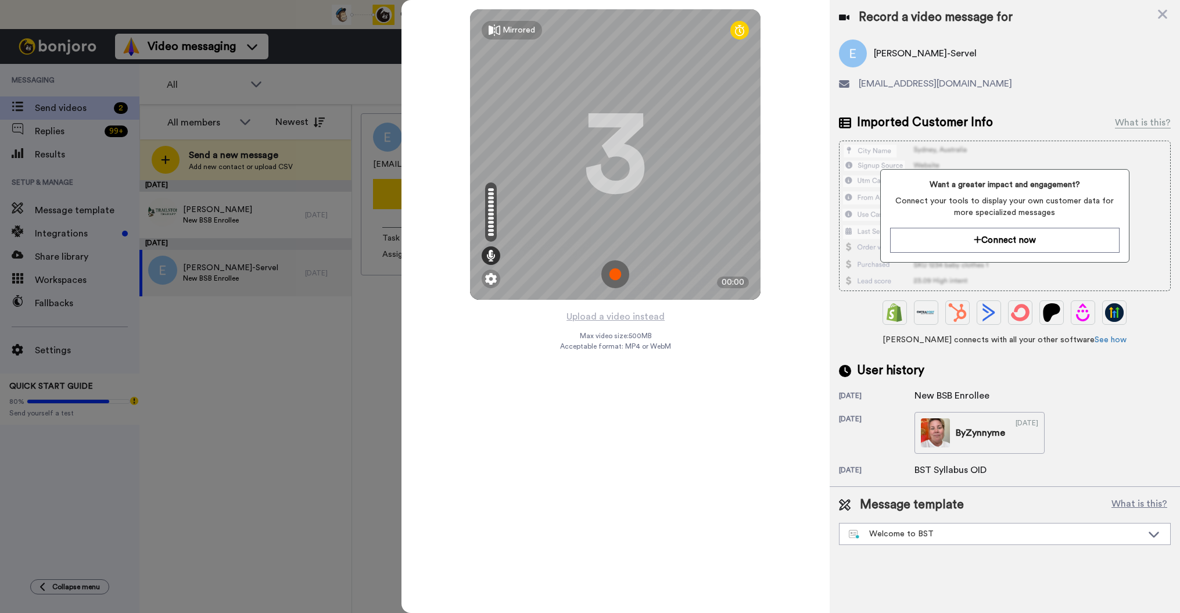
click at [613, 275] on img at bounding box center [615, 274] width 28 height 28
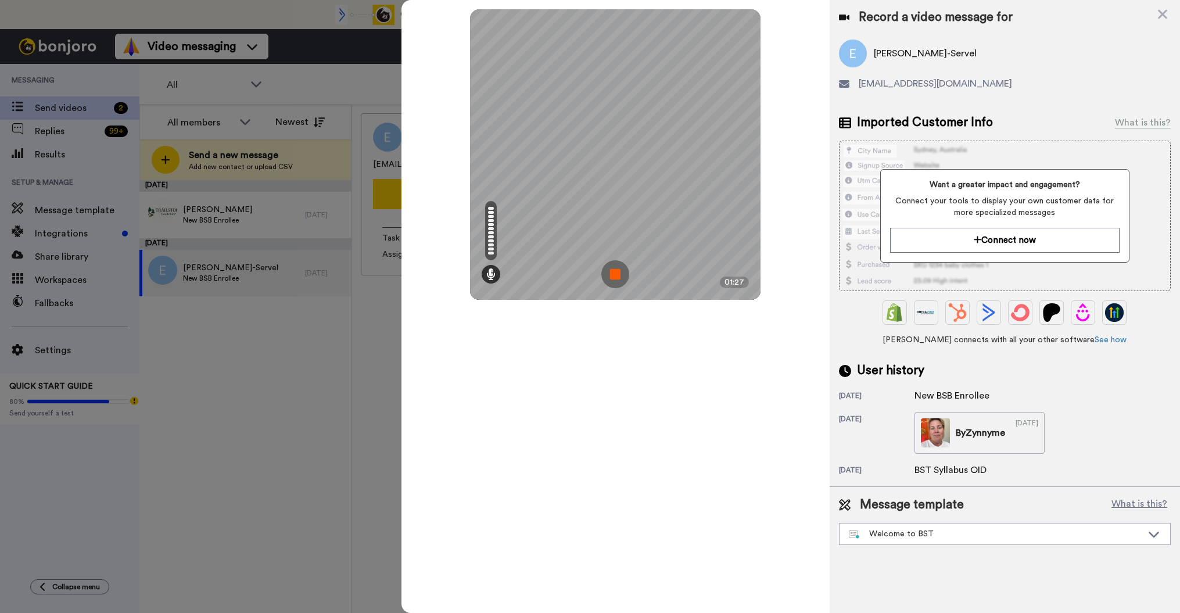
click at [612, 267] on img at bounding box center [615, 274] width 28 height 28
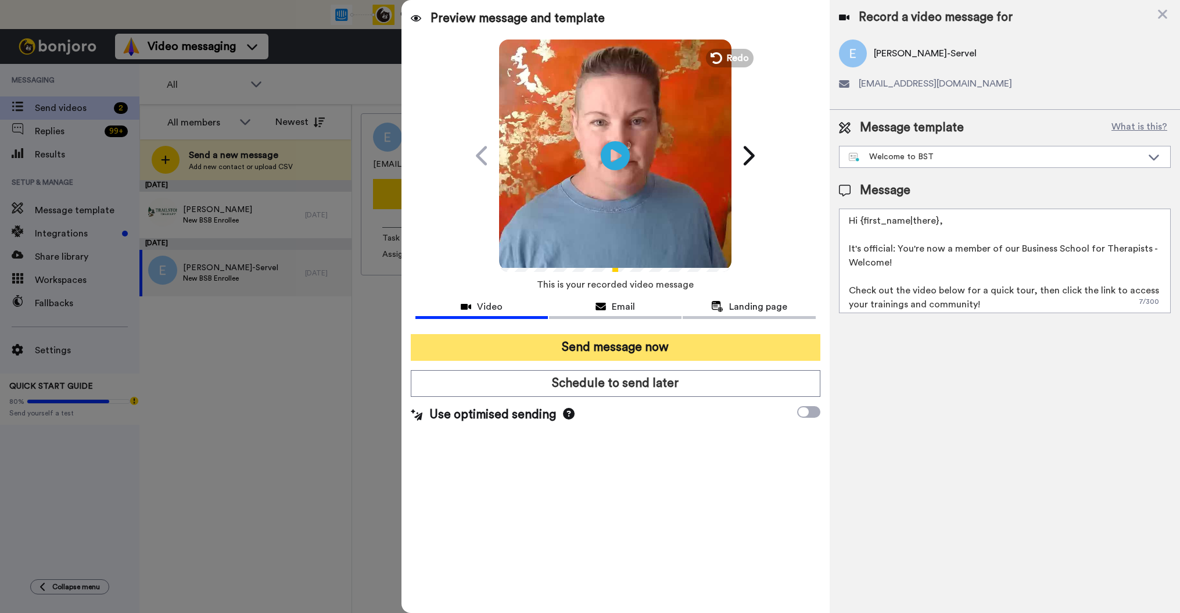
click at [594, 341] on button "Send message now" at bounding box center [615, 347] width 409 height 27
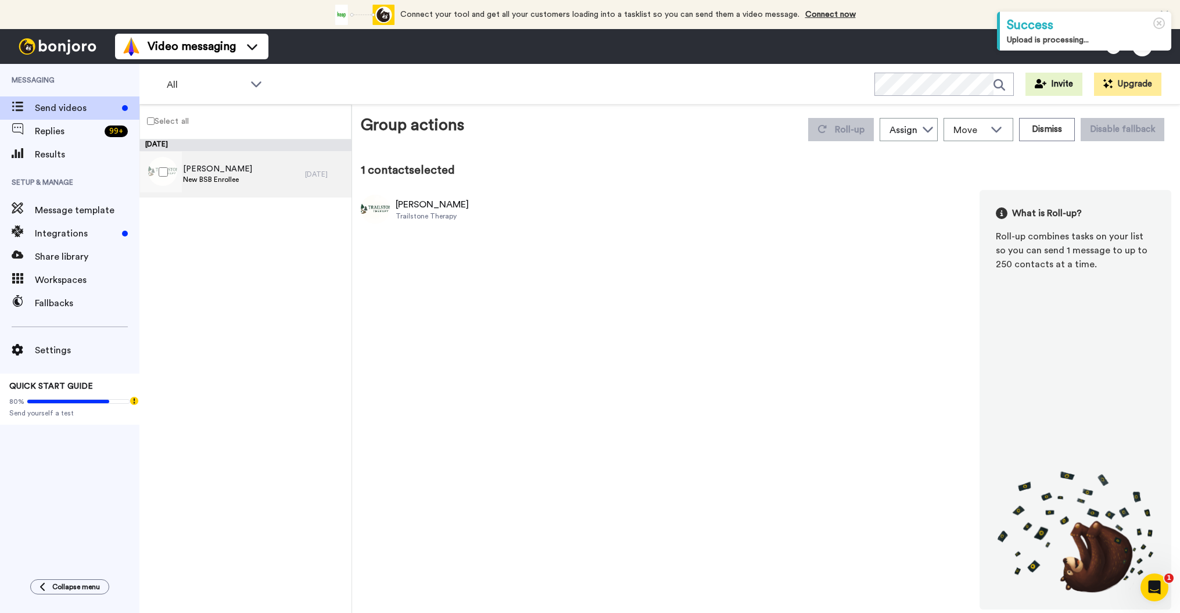
click at [196, 175] on span "New BSB Enrollee" at bounding box center [217, 179] width 69 height 9
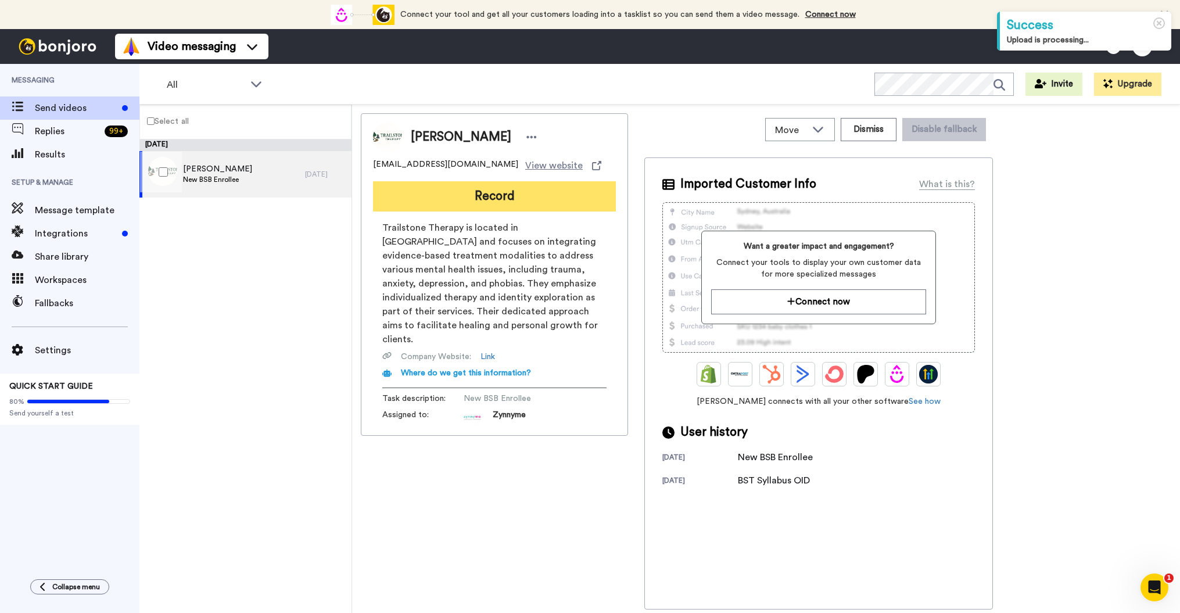
click at [504, 198] on button "Record" at bounding box center [494, 196] width 243 height 30
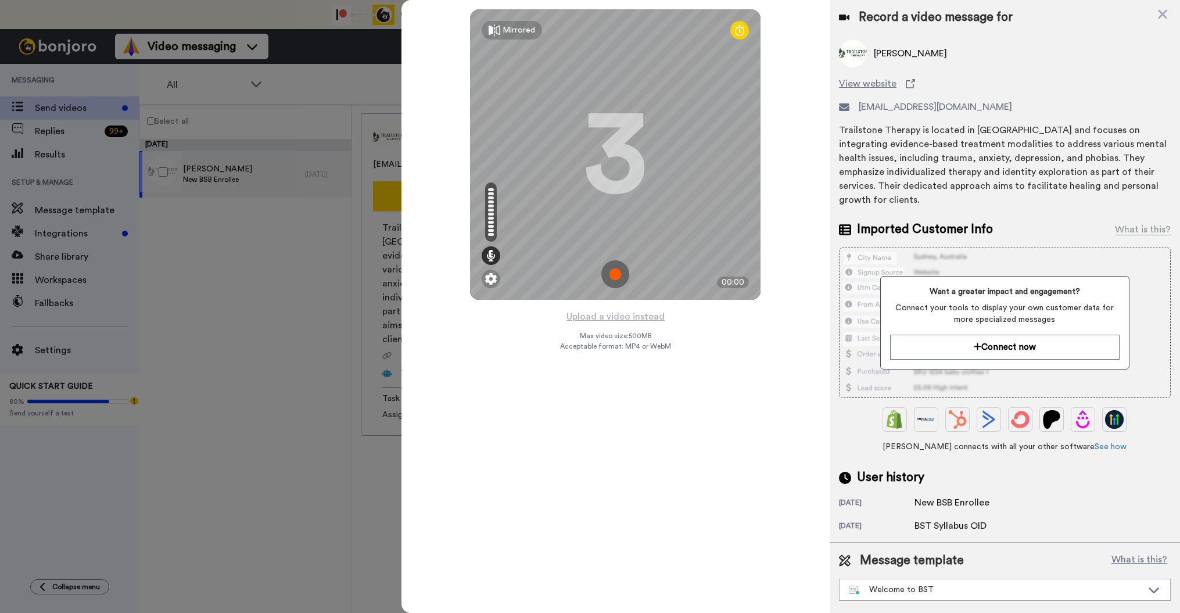
click at [616, 269] on img at bounding box center [615, 274] width 28 height 28
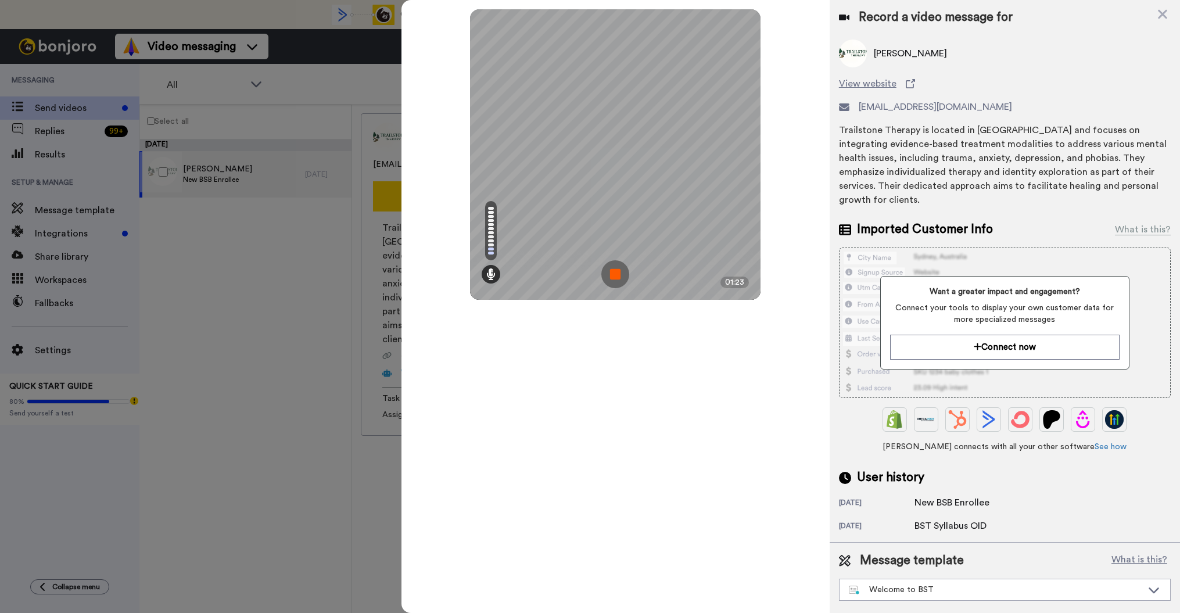
click at [620, 281] on img at bounding box center [615, 274] width 28 height 28
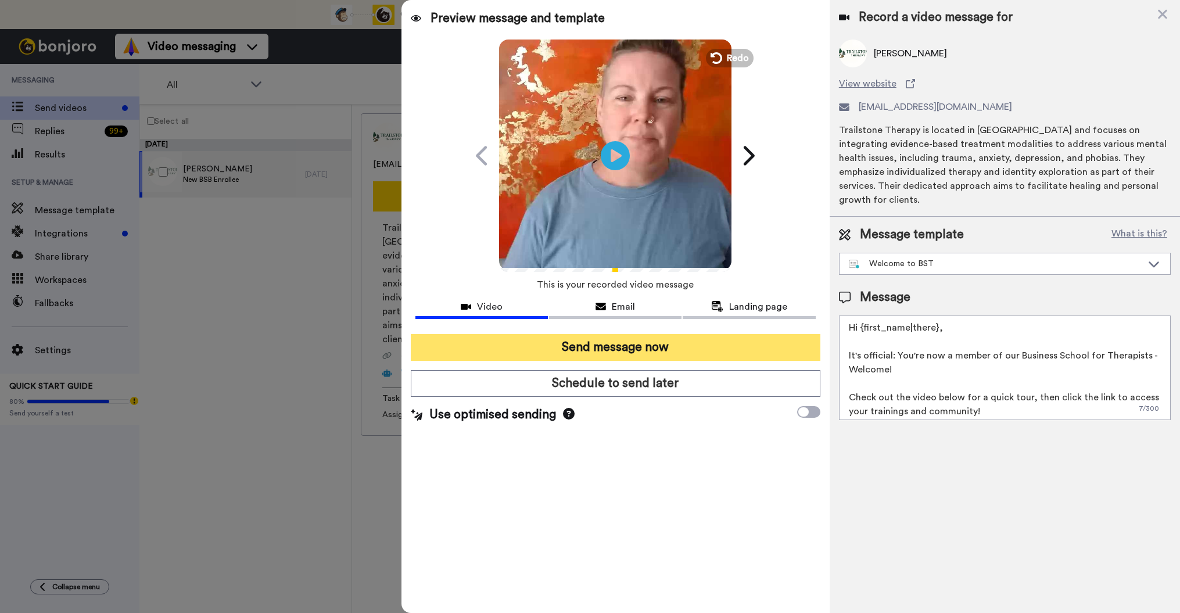
click at [714, 348] on button "Send message now" at bounding box center [615, 347] width 409 height 27
